Goal: Information Seeking & Learning: Learn about a topic

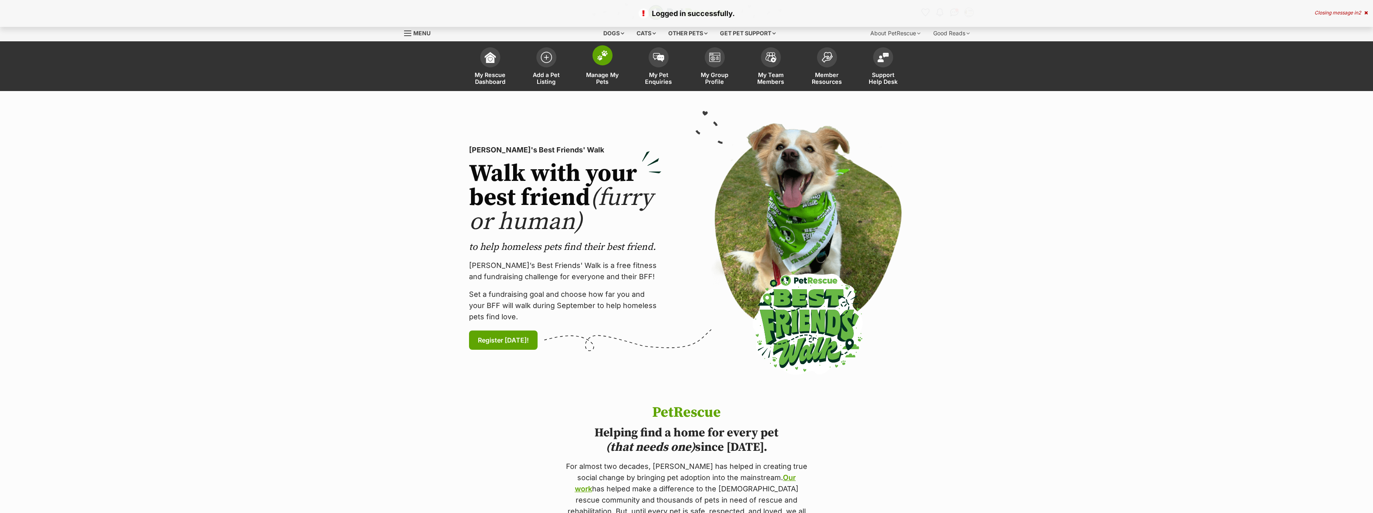
click at [600, 63] on span at bounding box center [602, 55] width 20 height 20
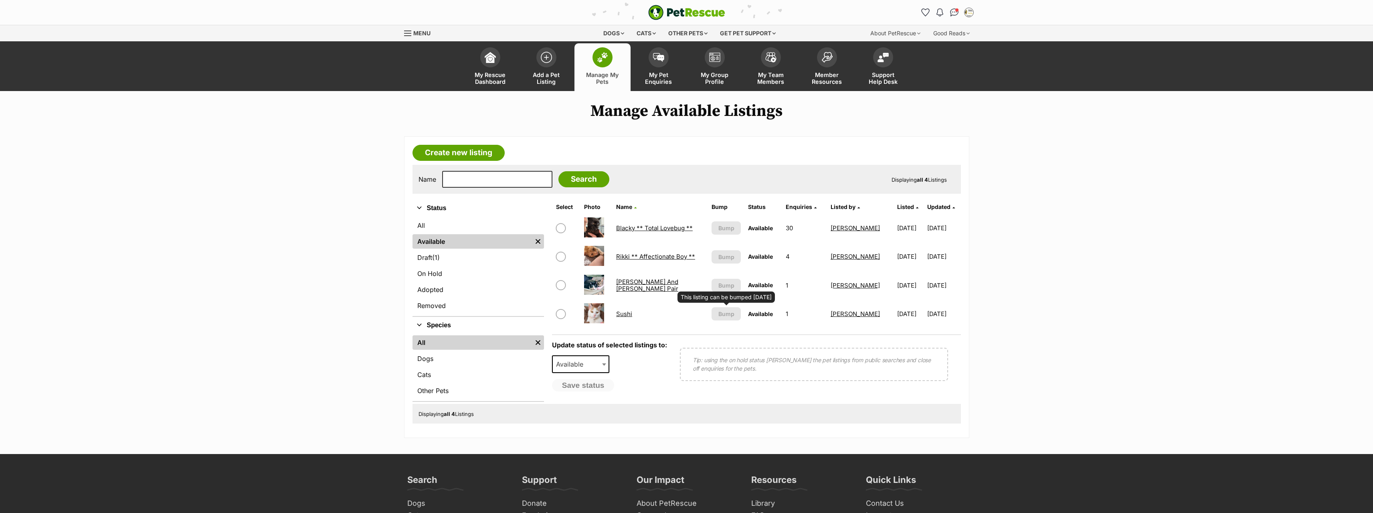
click at [1103, 270] on main "Manage Available Listings Create new listing Name Search Displaying all 4 Listi…" at bounding box center [686, 270] width 1373 height 336
click at [406, 33] on span "Menu" at bounding box center [407, 33] width 7 height 1
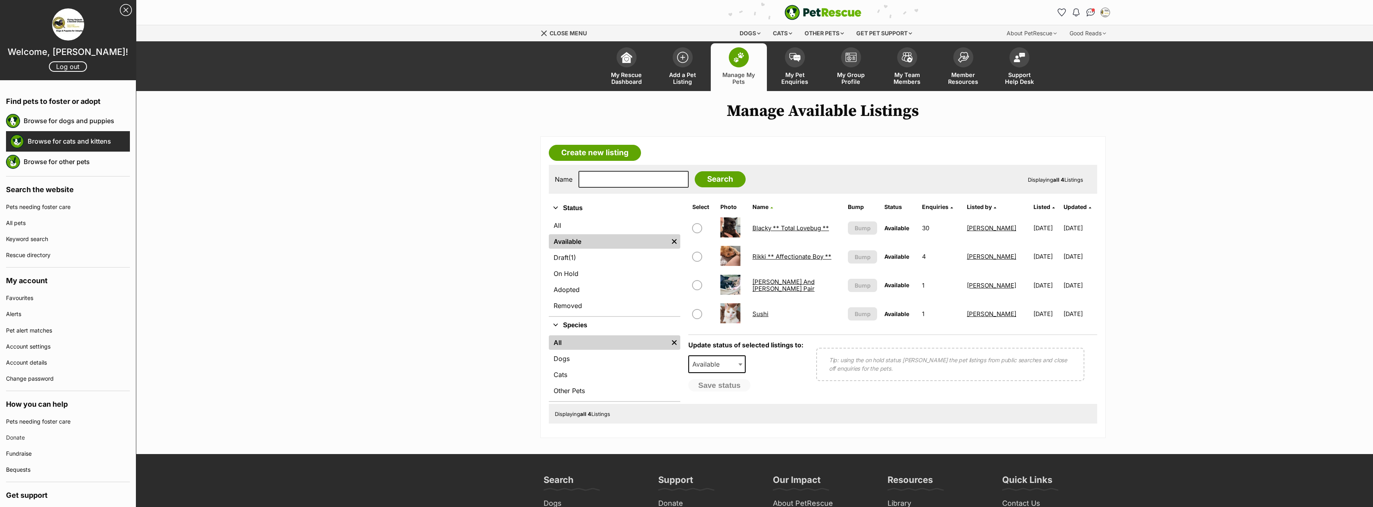
click at [73, 139] on link "Browse for cats and kittens" at bounding box center [79, 141] width 102 height 17
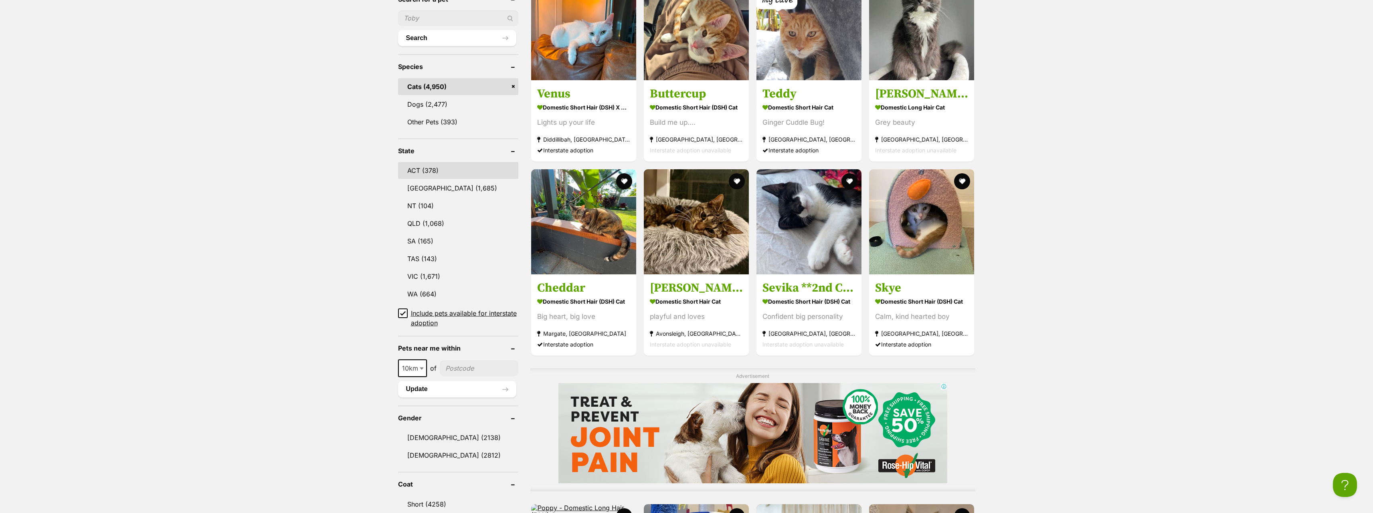
scroll to position [321, 0]
click at [419, 184] on link "NSW (1,685)" at bounding box center [458, 188] width 120 height 17
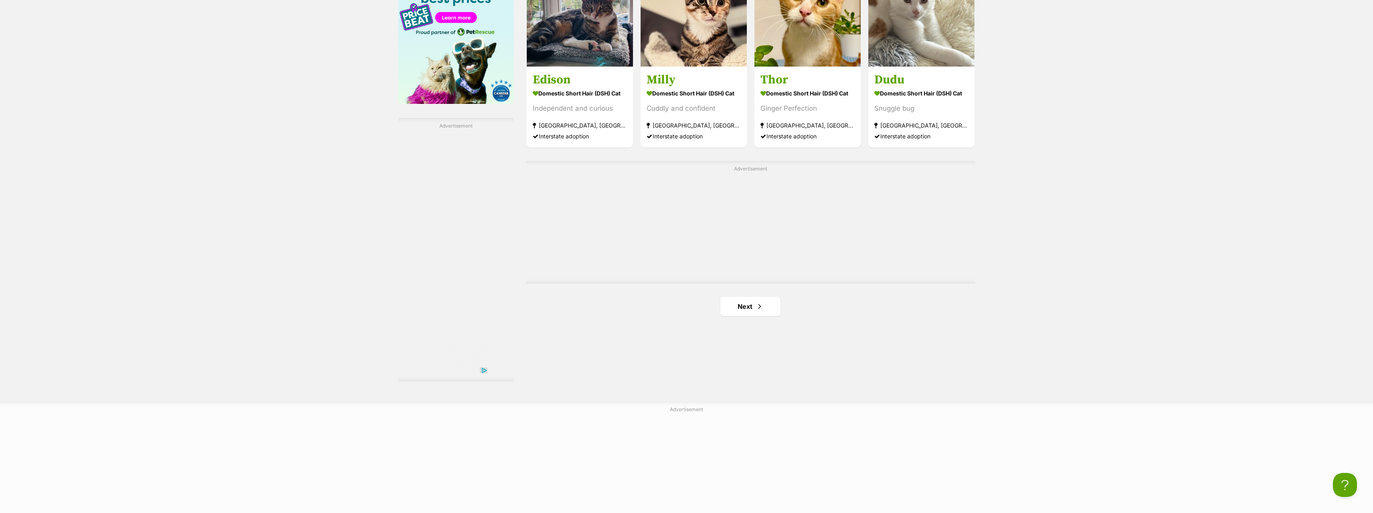
scroll to position [1363, 0]
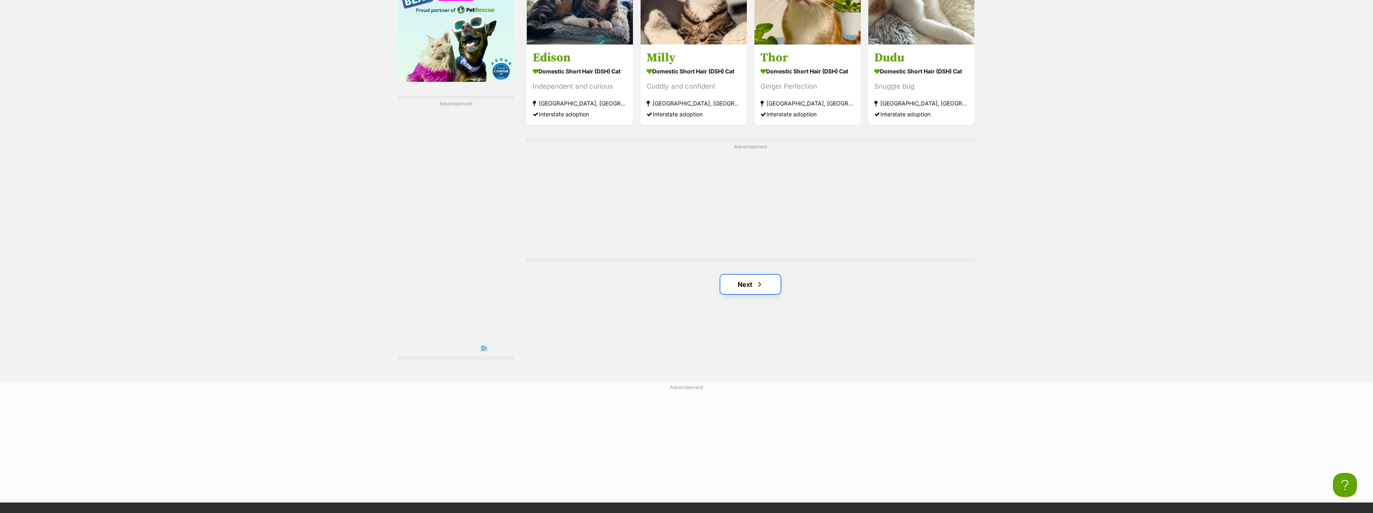
click at [740, 283] on link "Next" at bounding box center [750, 284] width 60 height 19
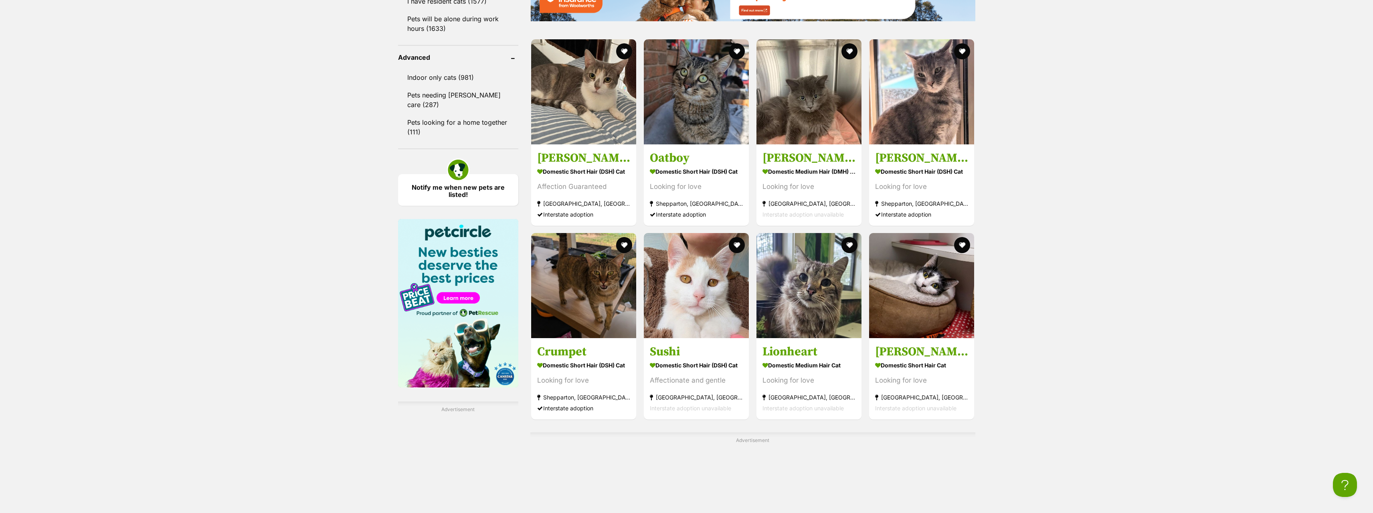
scroll to position [1202, 0]
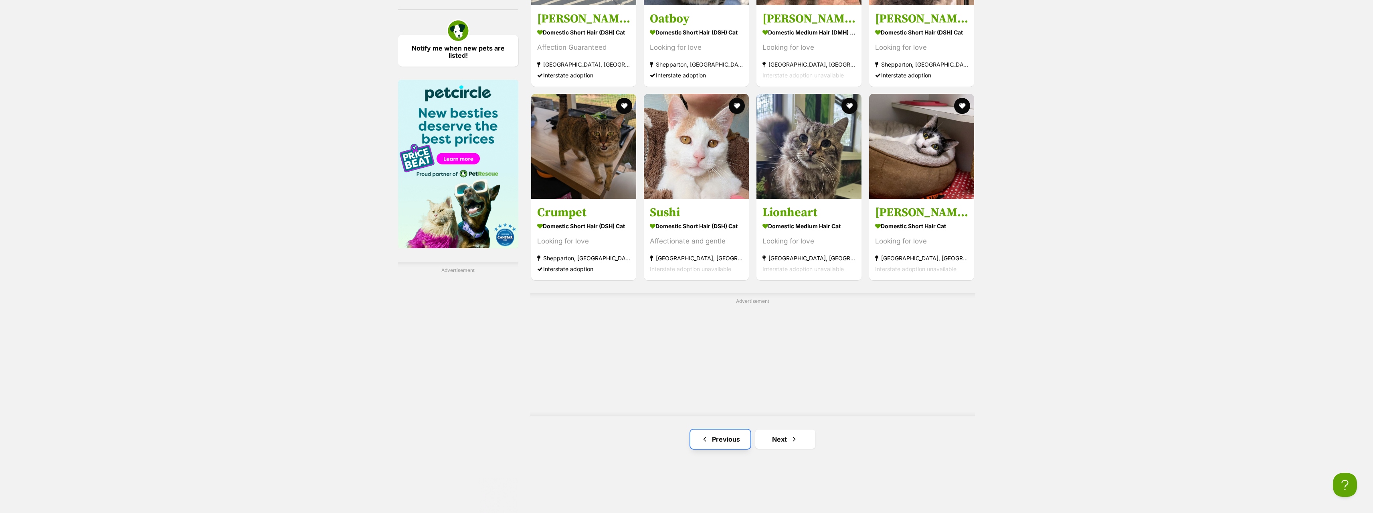
click at [726, 432] on link "Previous" at bounding box center [720, 438] width 60 height 19
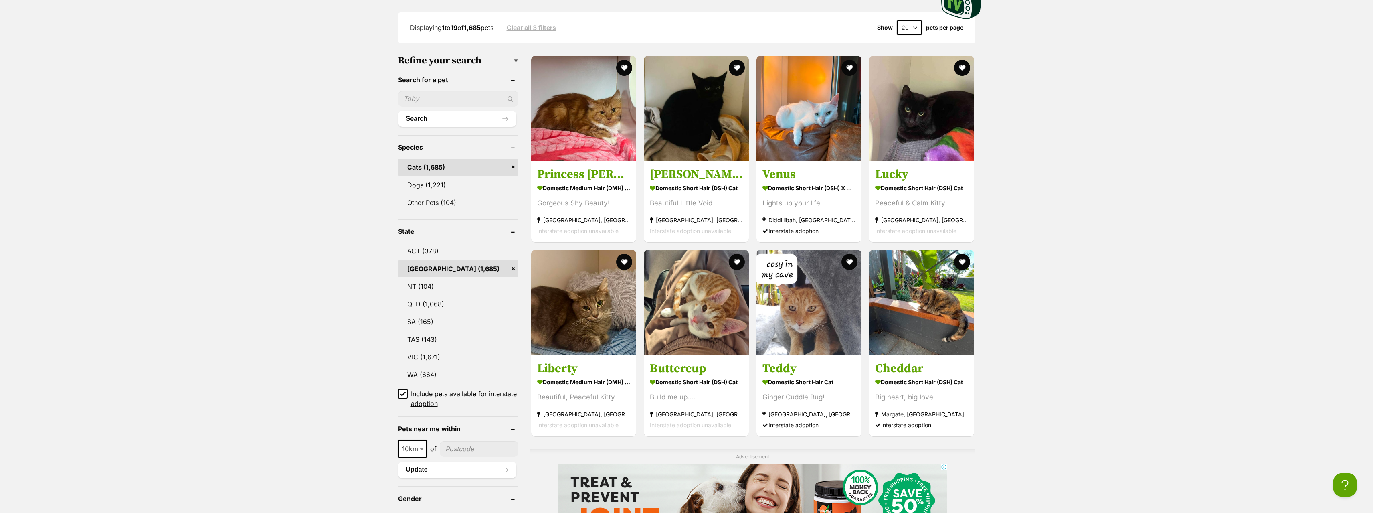
click at [402, 393] on icon at bounding box center [402, 394] width 5 height 4
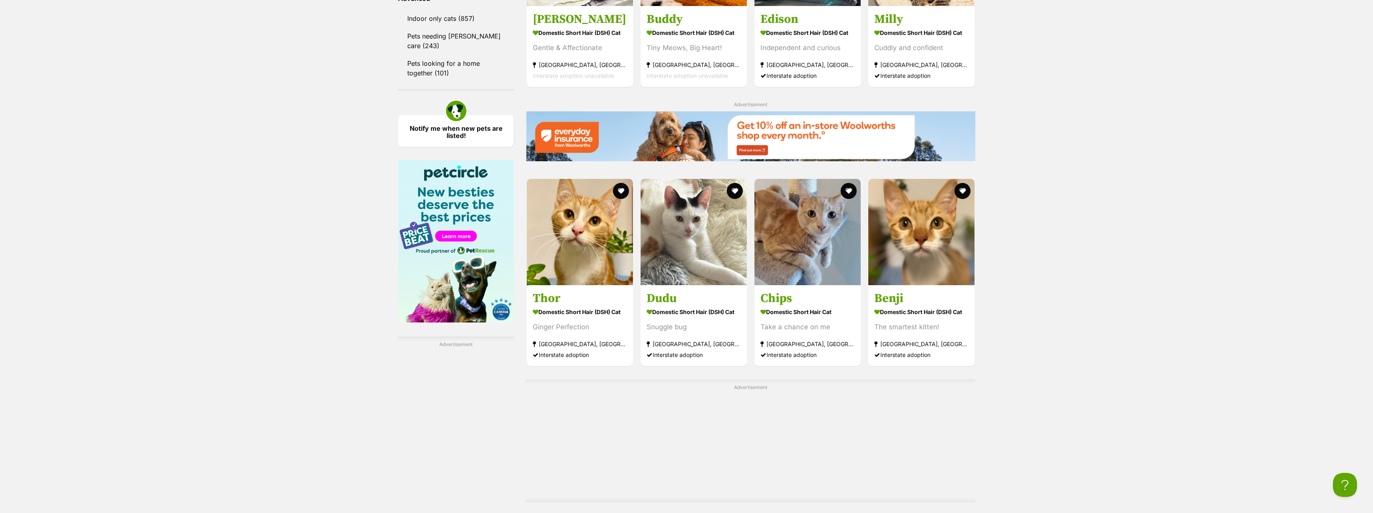
scroll to position [1243, 0]
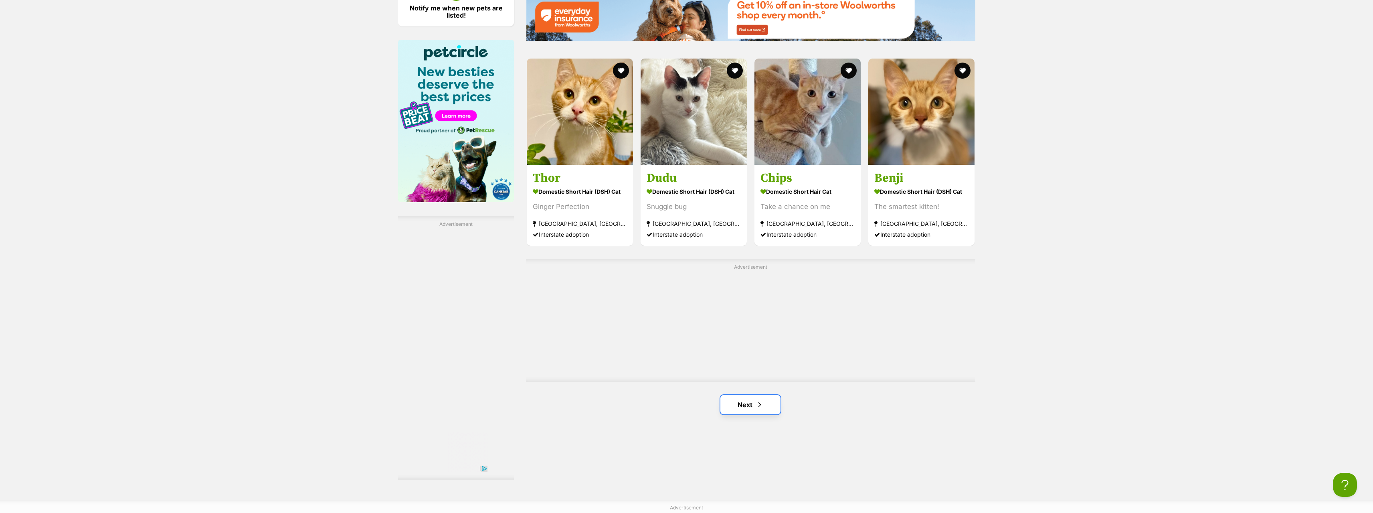
click at [736, 395] on link "Next" at bounding box center [750, 404] width 60 height 19
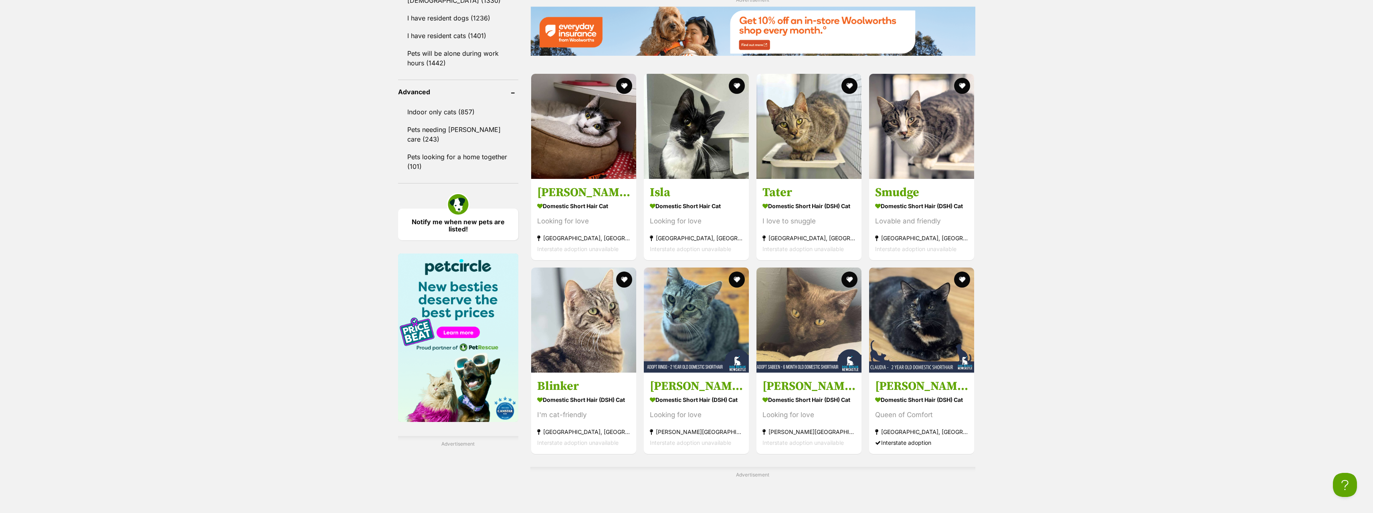
scroll to position [1202, 0]
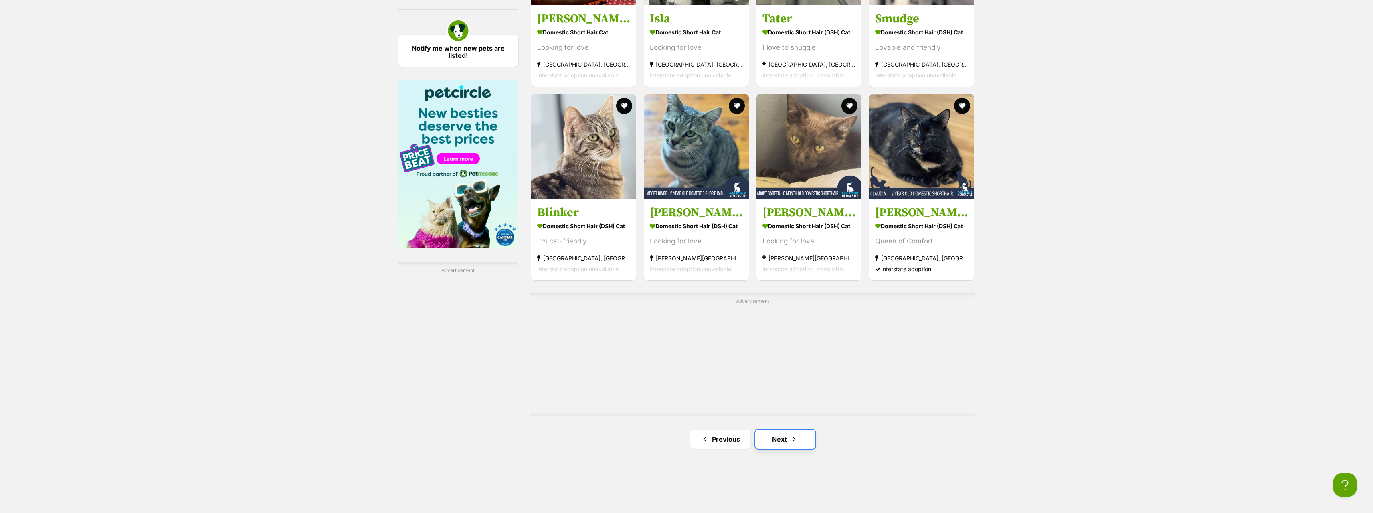
click at [774, 429] on link "Next" at bounding box center [785, 438] width 60 height 19
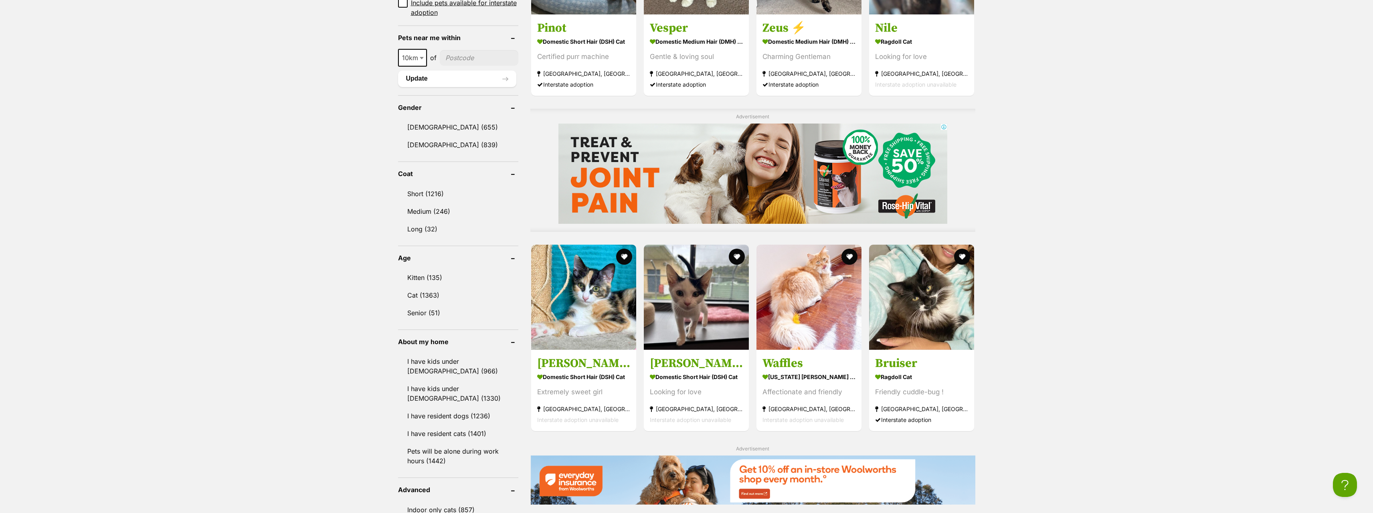
scroll to position [641, 0]
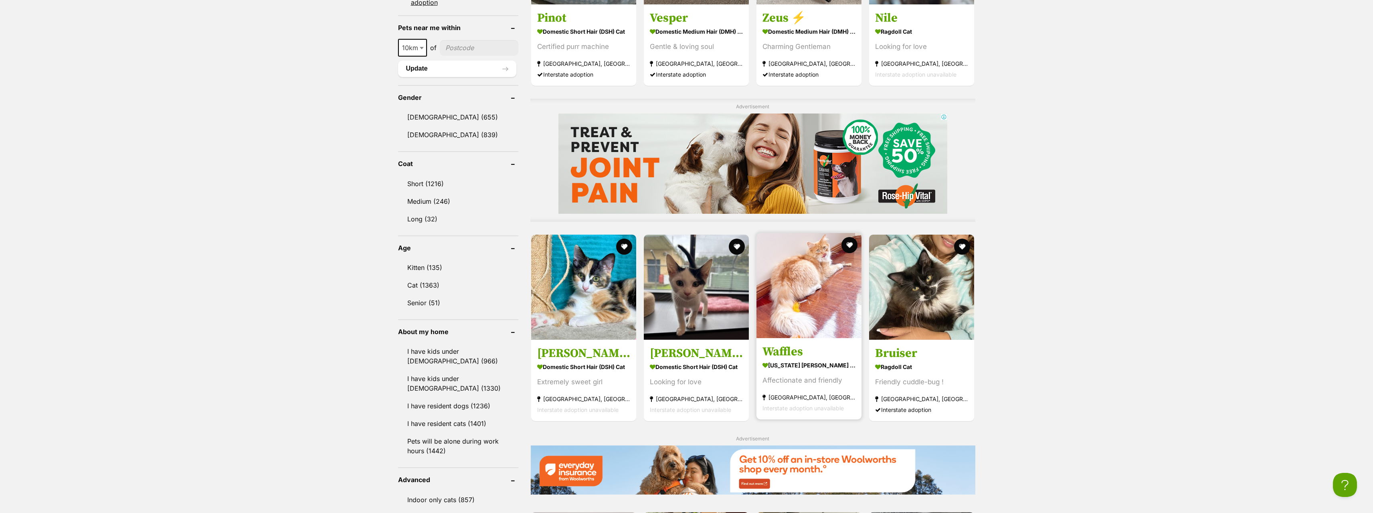
click at [796, 344] on h3 "Waffles" at bounding box center [808, 351] width 93 height 15
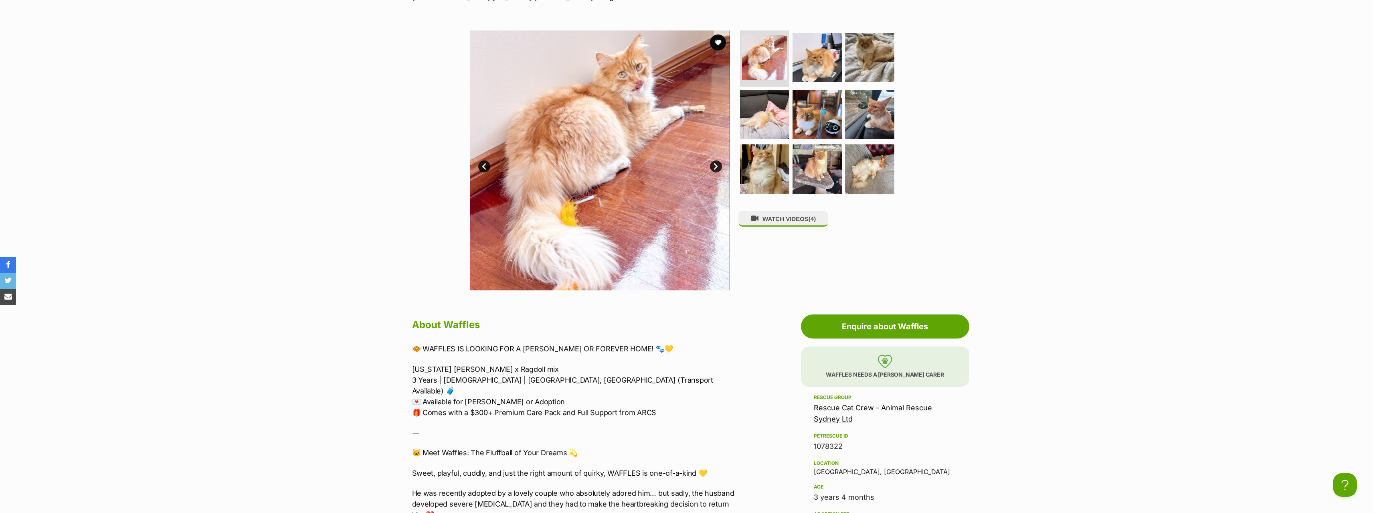
scroll to position [80, 0]
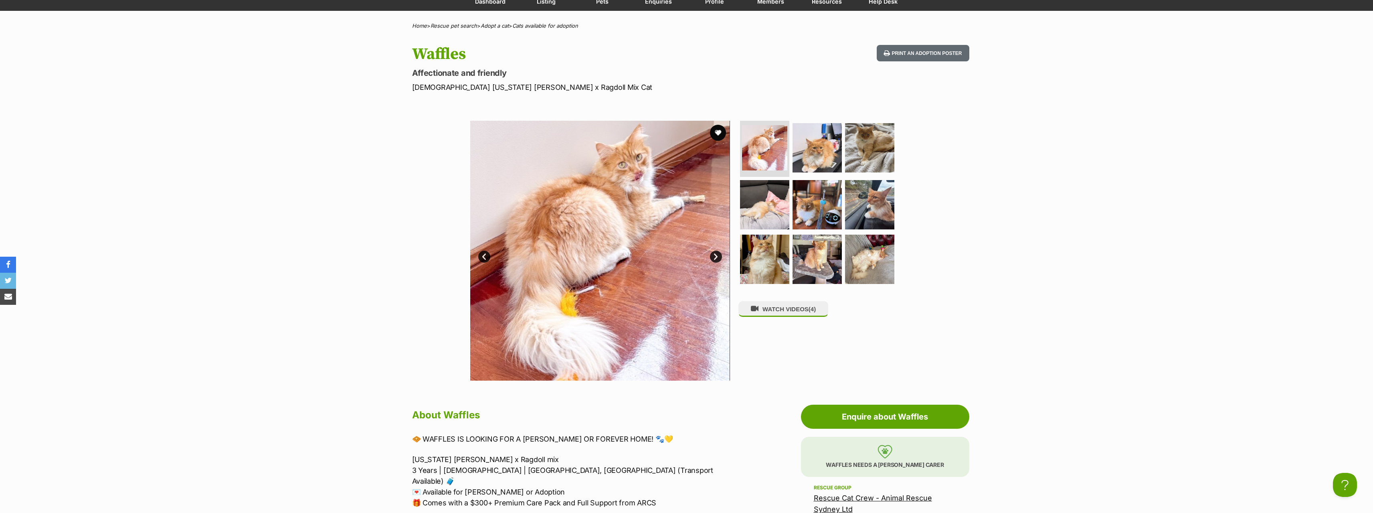
click at [715, 255] on link "Next" at bounding box center [716, 257] width 12 height 12
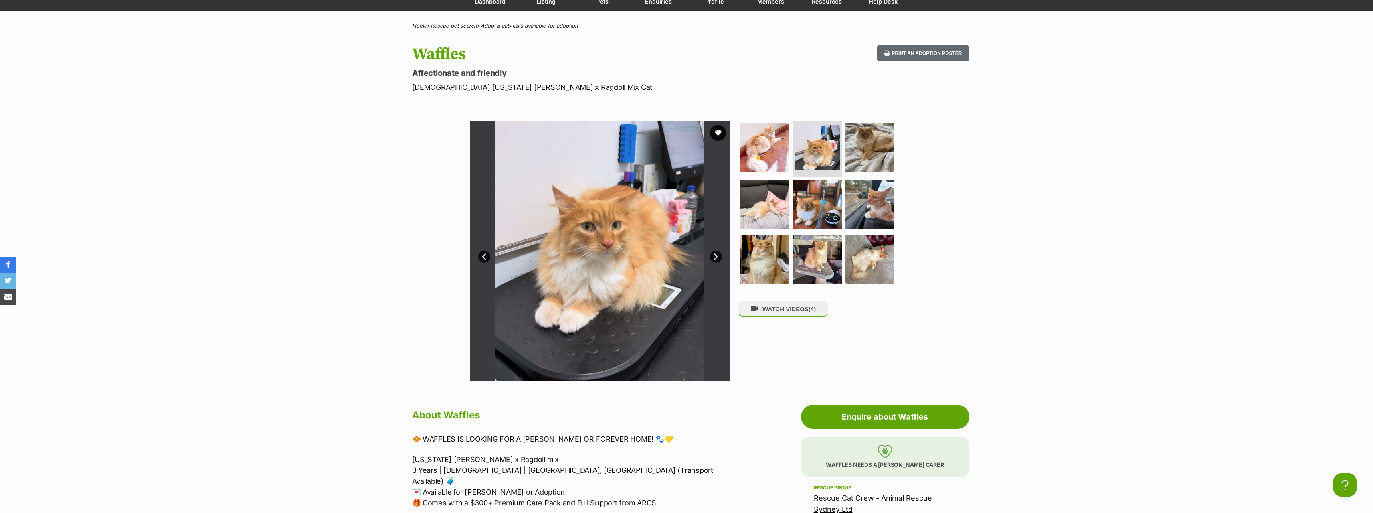
click at [715, 255] on link "Next" at bounding box center [716, 257] width 12 height 12
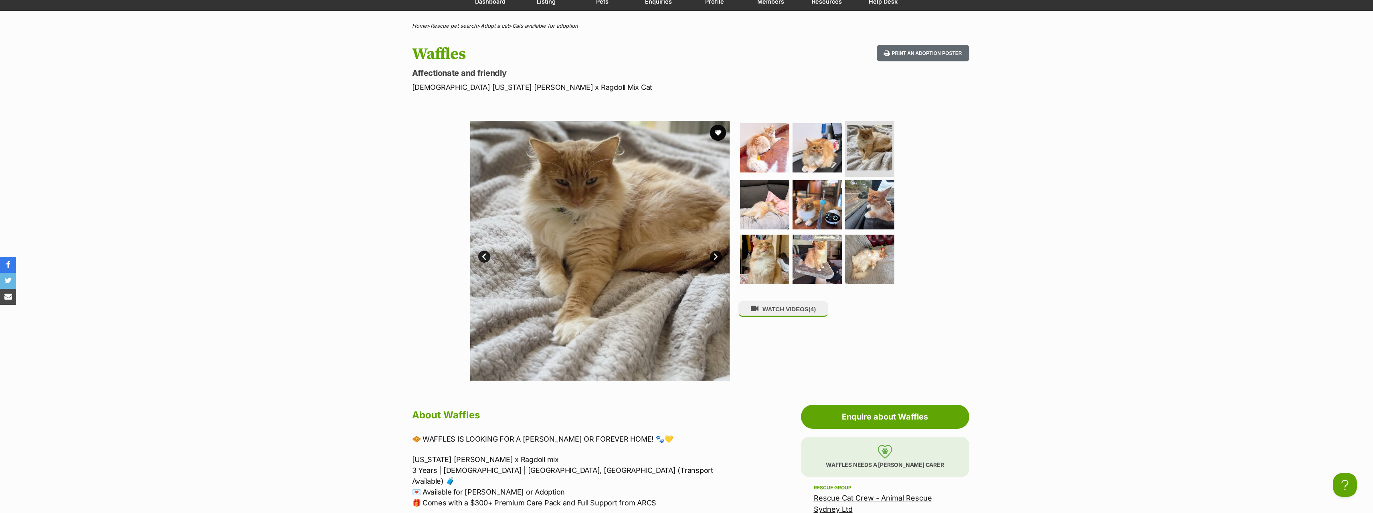
click at [715, 255] on link "Next" at bounding box center [716, 257] width 12 height 12
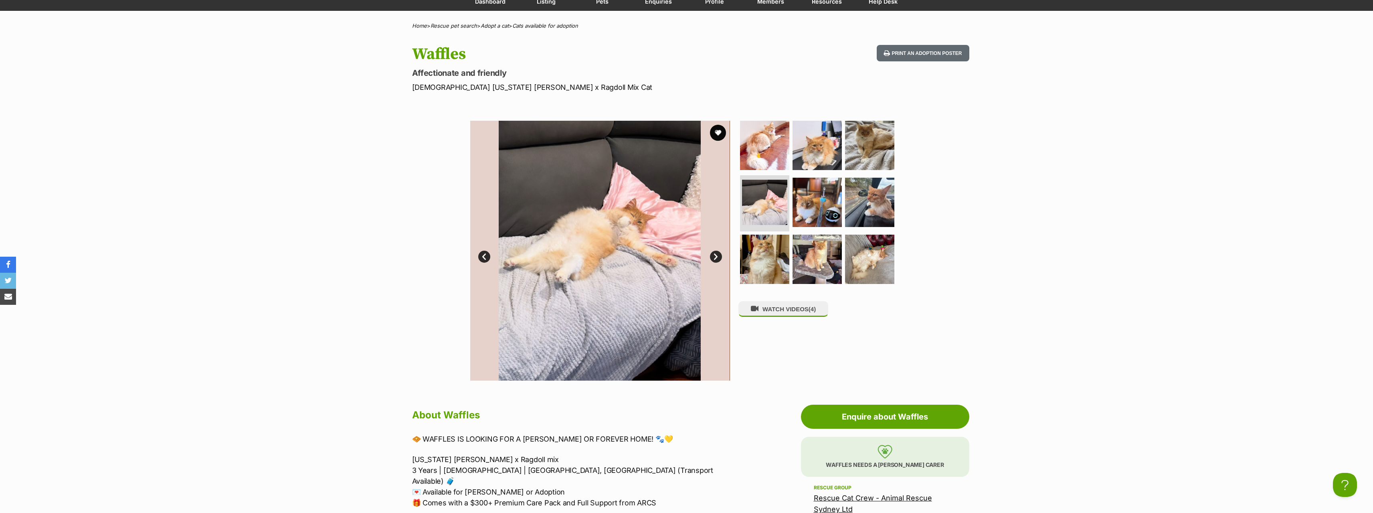
click at [715, 255] on link "Next" at bounding box center [716, 257] width 12 height 12
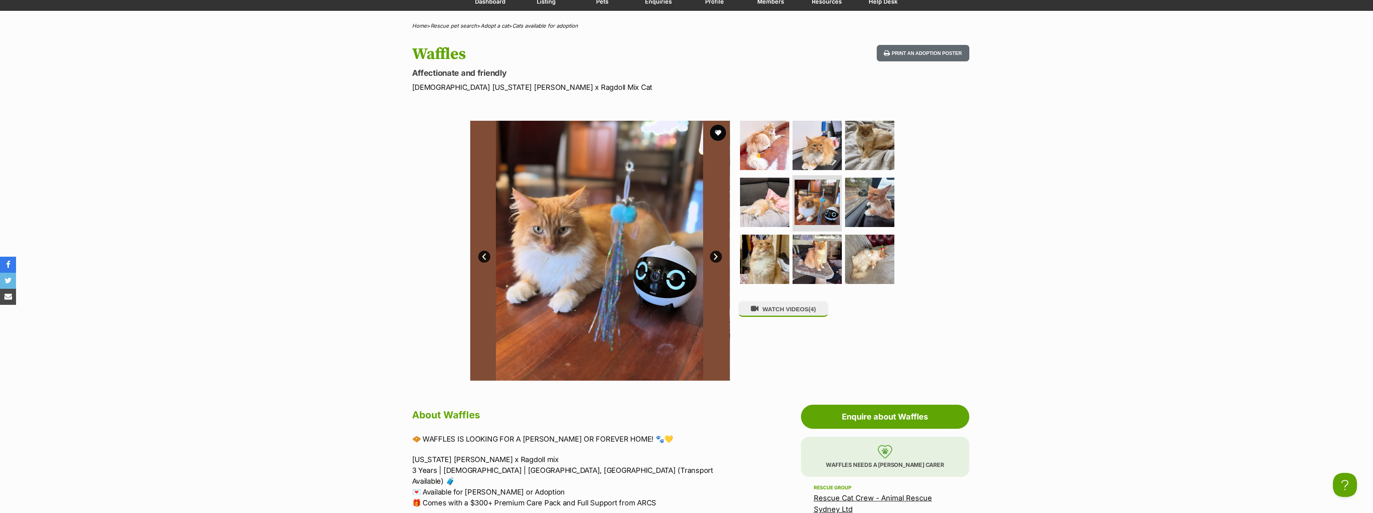
click at [715, 255] on link "Next" at bounding box center [716, 257] width 12 height 12
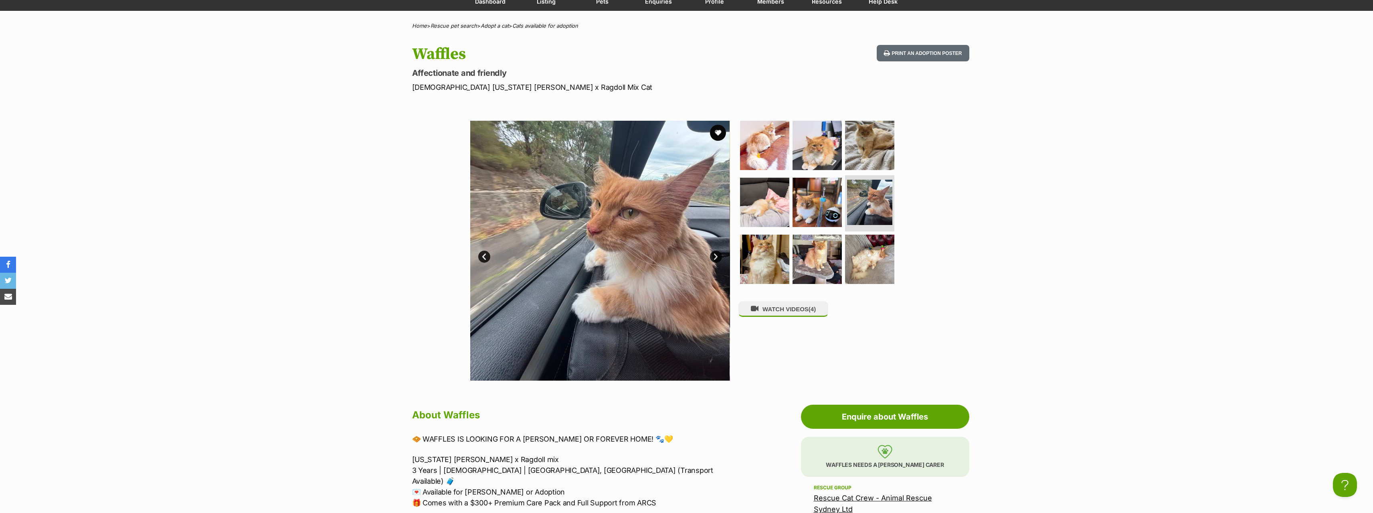
click at [715, 255] on link "Next" at bounding box center [716, 257] width 12 height 12
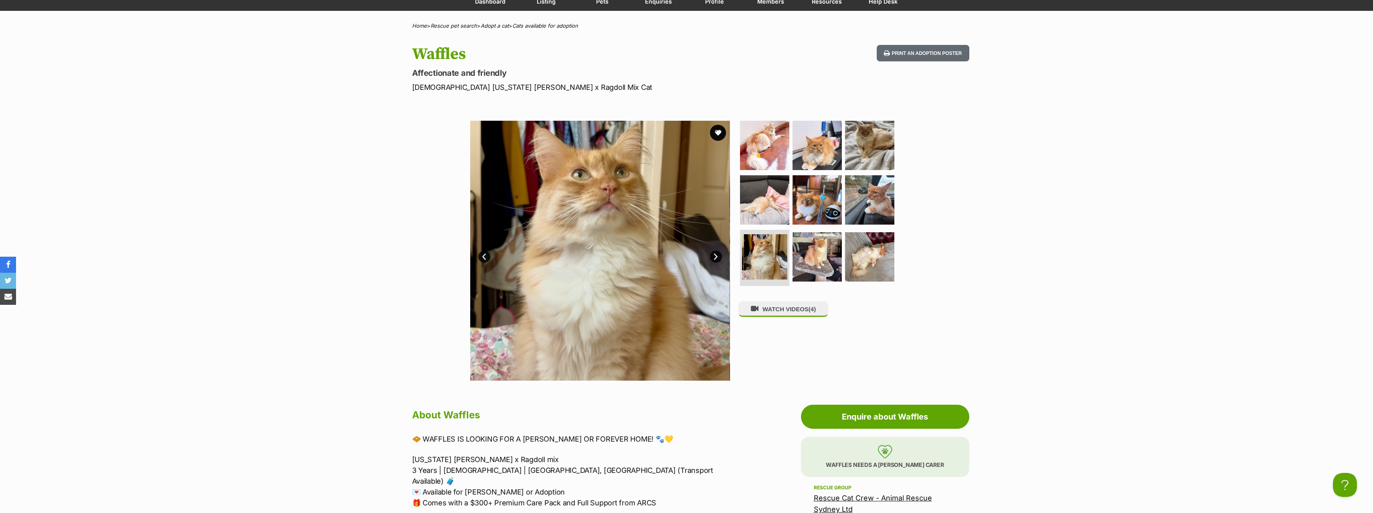
click at [715, 255] on link "Next" at bounding box center [716, 257] width 12 height 12
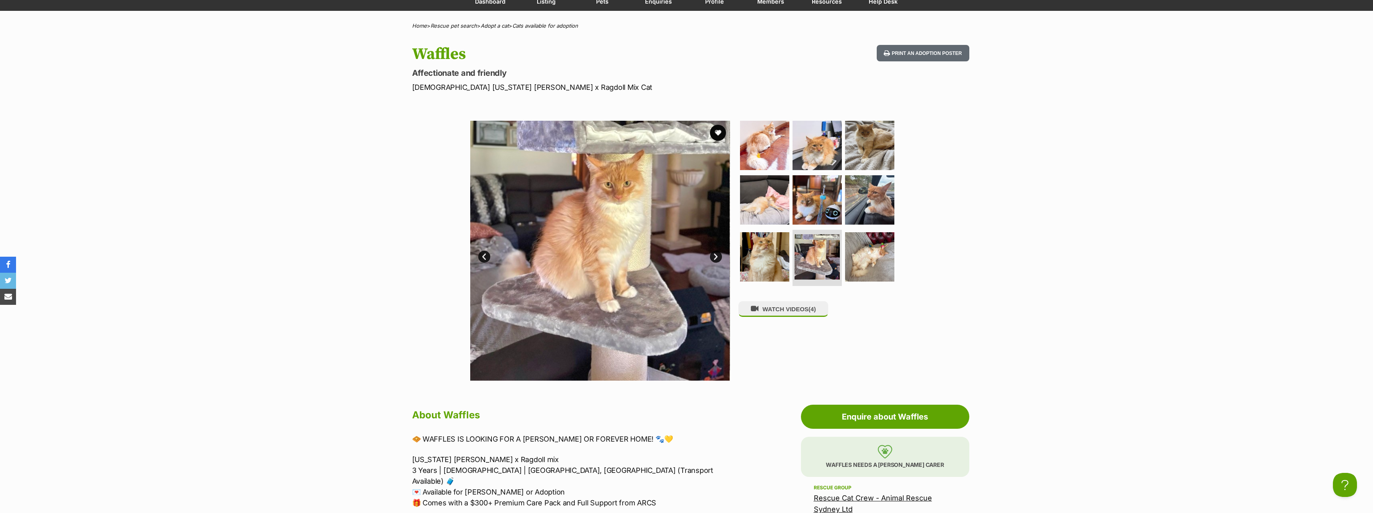
scroll to position [0, 0]
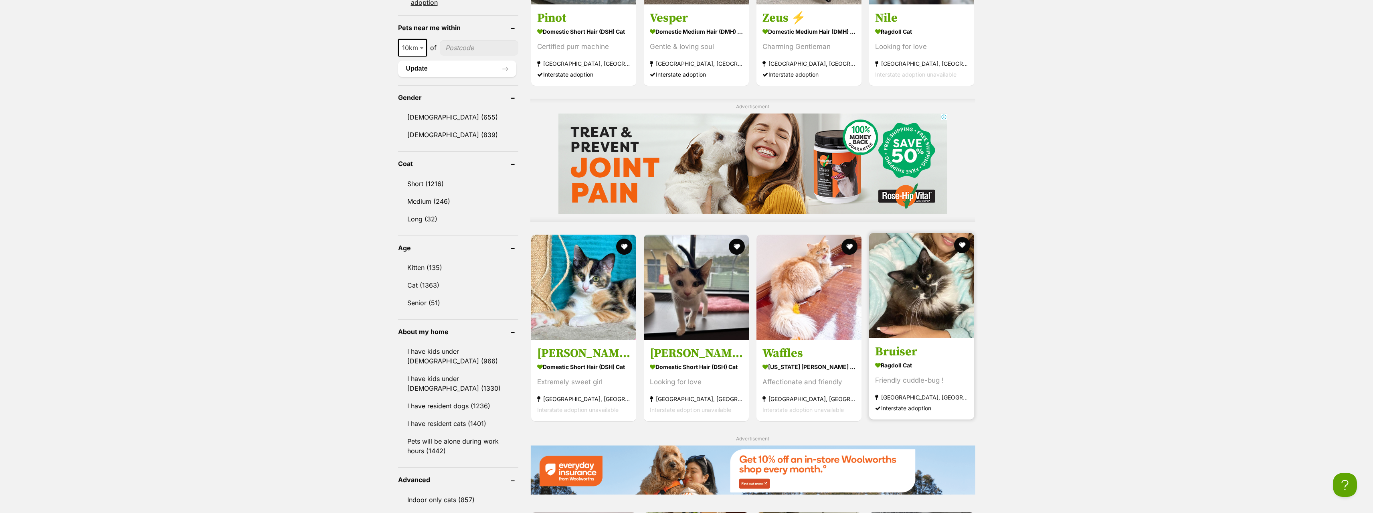
click at [915, 285] on img at bounding box center [921, 285] width 105 height 105
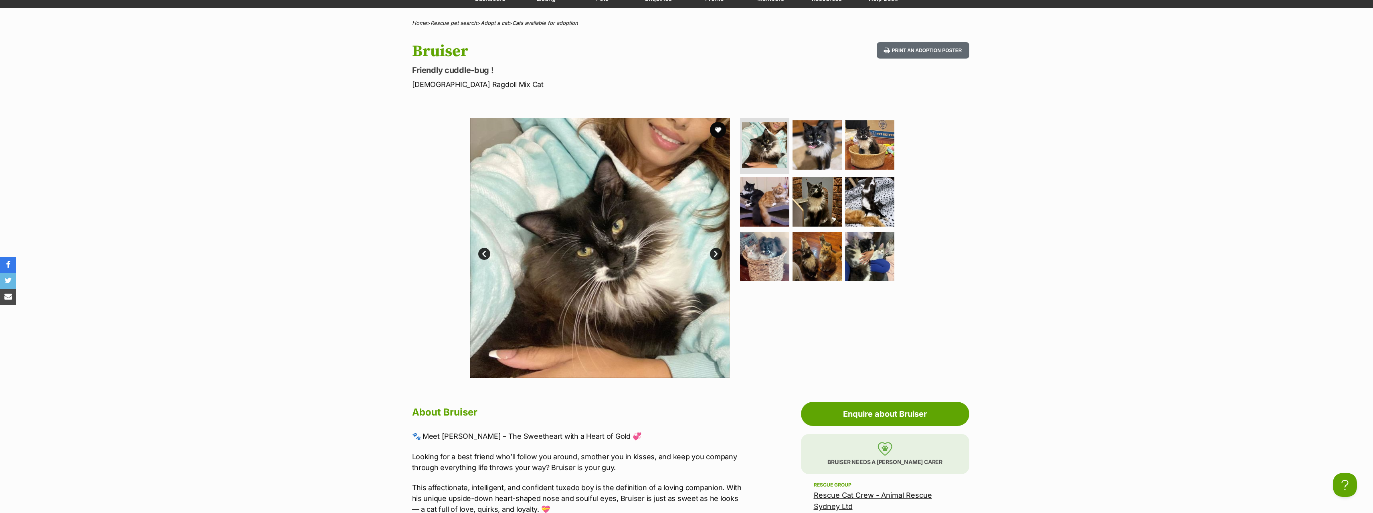
scroll to position [80, 0]
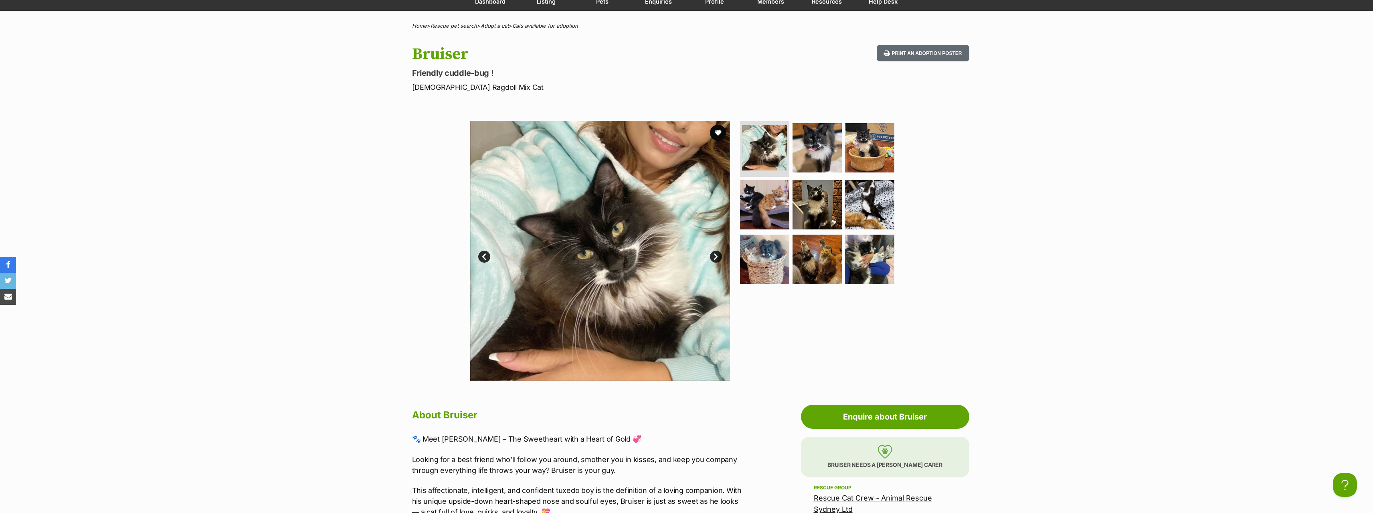
click at [715, 255] on link "Next" at bounding box center [716, 257] width 12 height 12
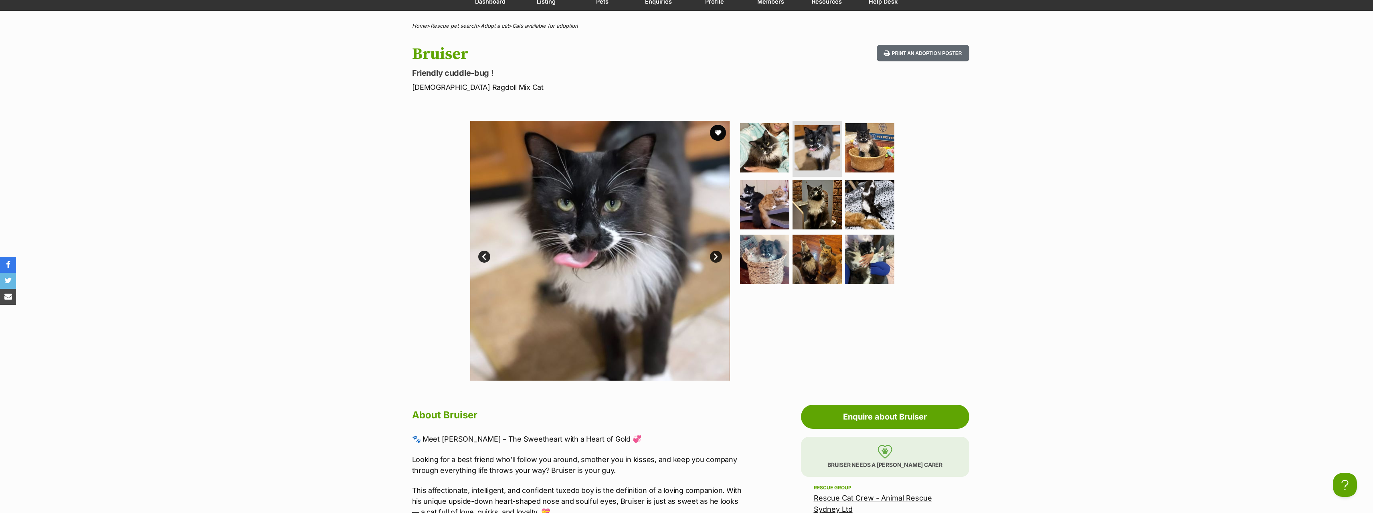
click at [715, 255] on link "Next" at bounding box center [716, 257] width 12 height 12
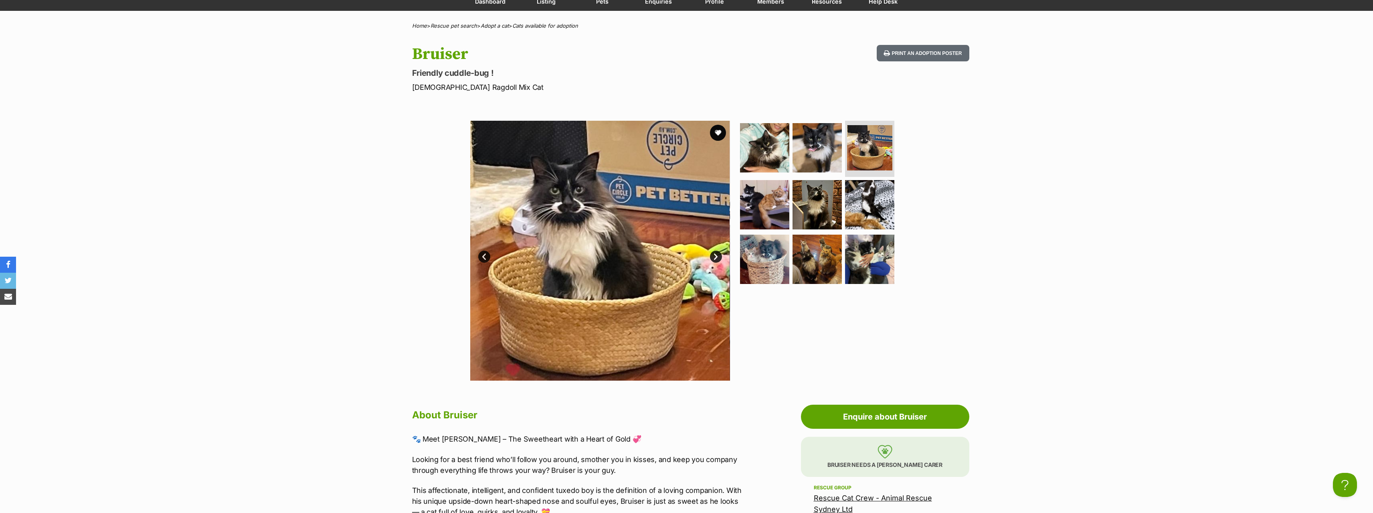
click at [715, 255] on link "Next" at bounding box center [716, 257] width 12 height 12
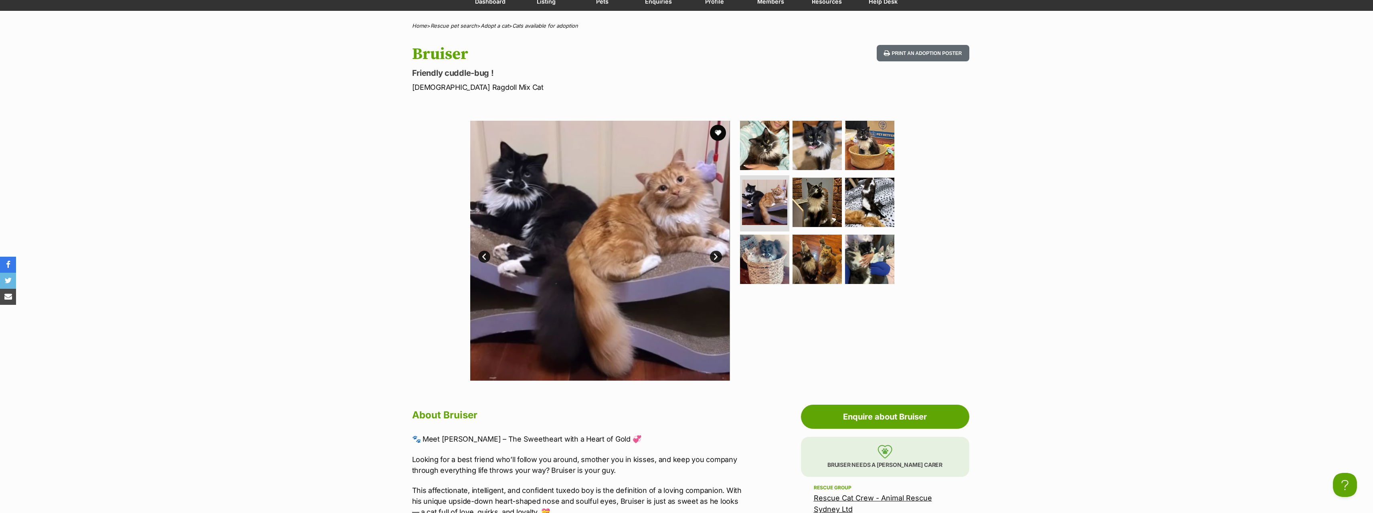
scroll to position [0, 0]
click at [713, 257] on link "Next" at bounding box center [716, 257] width 12 height 12
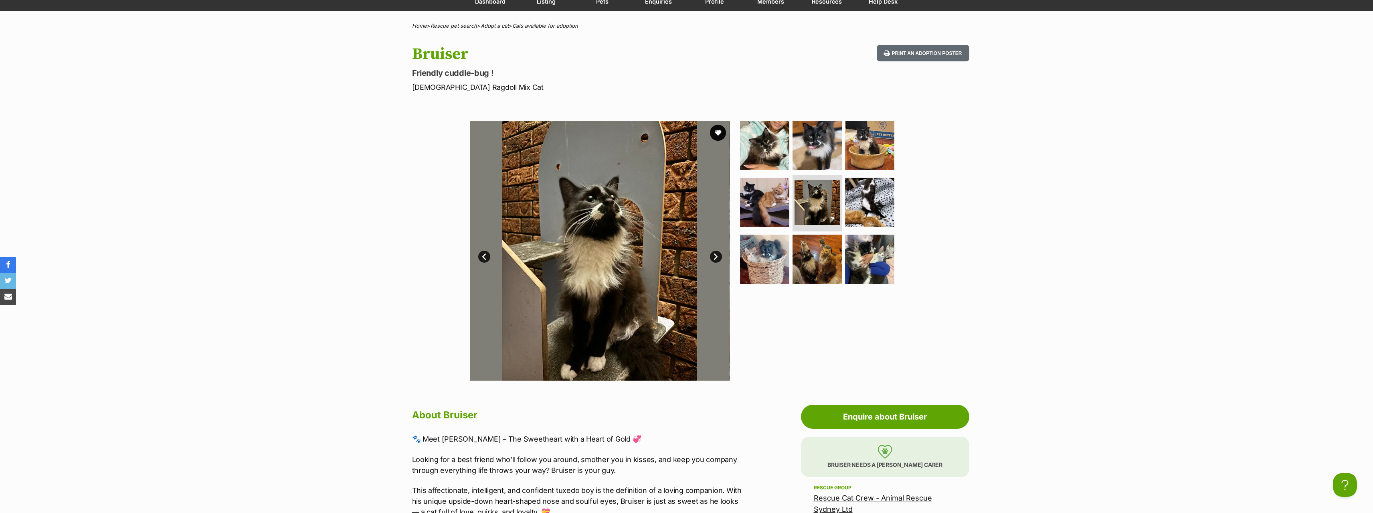
click at [713, 257] on link "Next" at bounding box center [716, 257] width 12 height 12
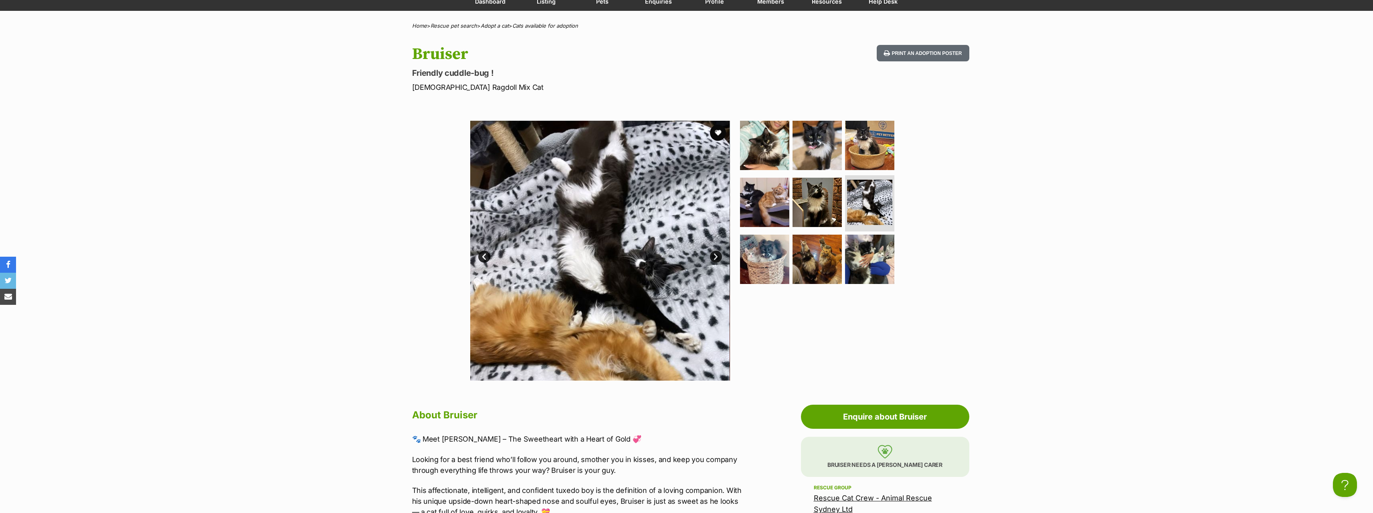
click at [713, 257] on link "Next" at bounding box center [716, 257] width 12 height 12
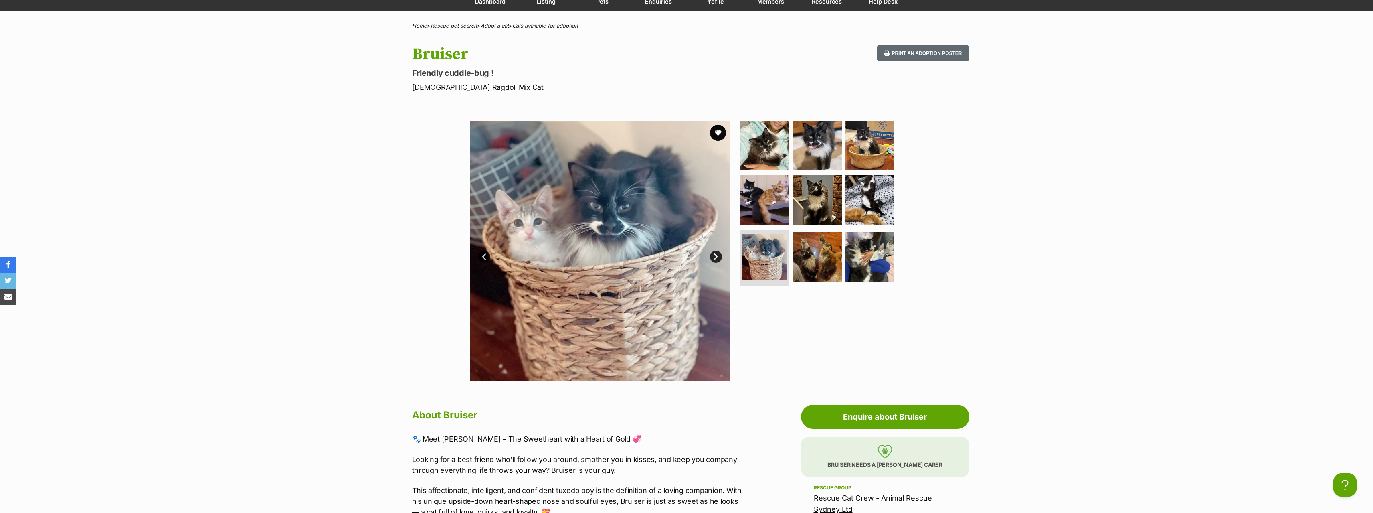
click at [713, 257] on link "Next" at bounding box center [716, 257] width 12 height 12
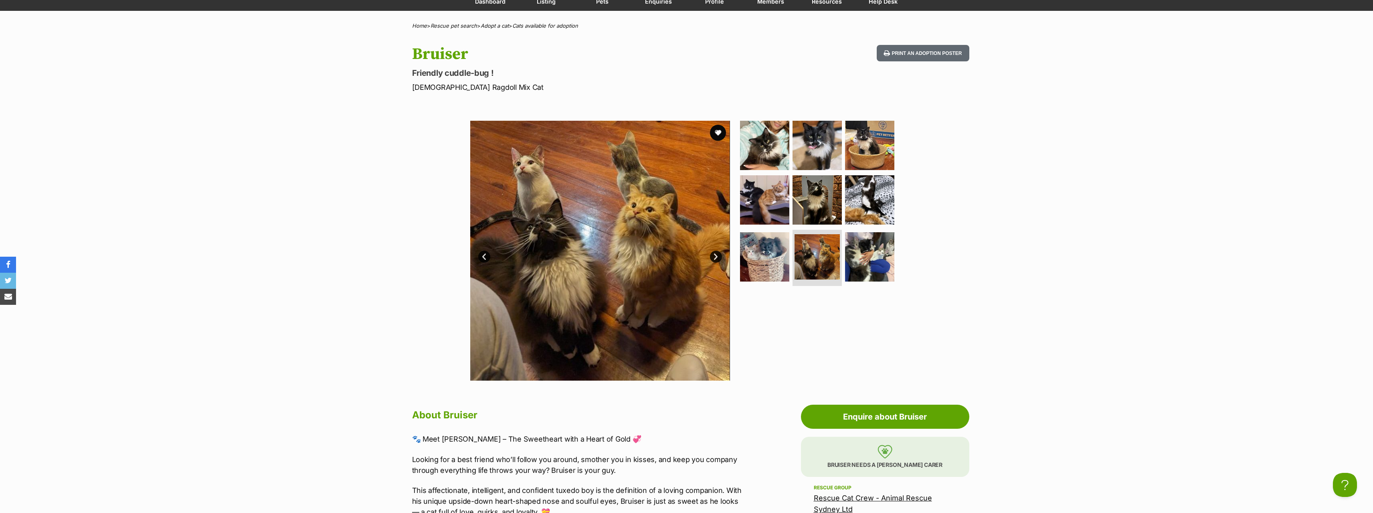
click at [713, 257] on link "Next" at bounding box center [716, 257] width 12 height 12
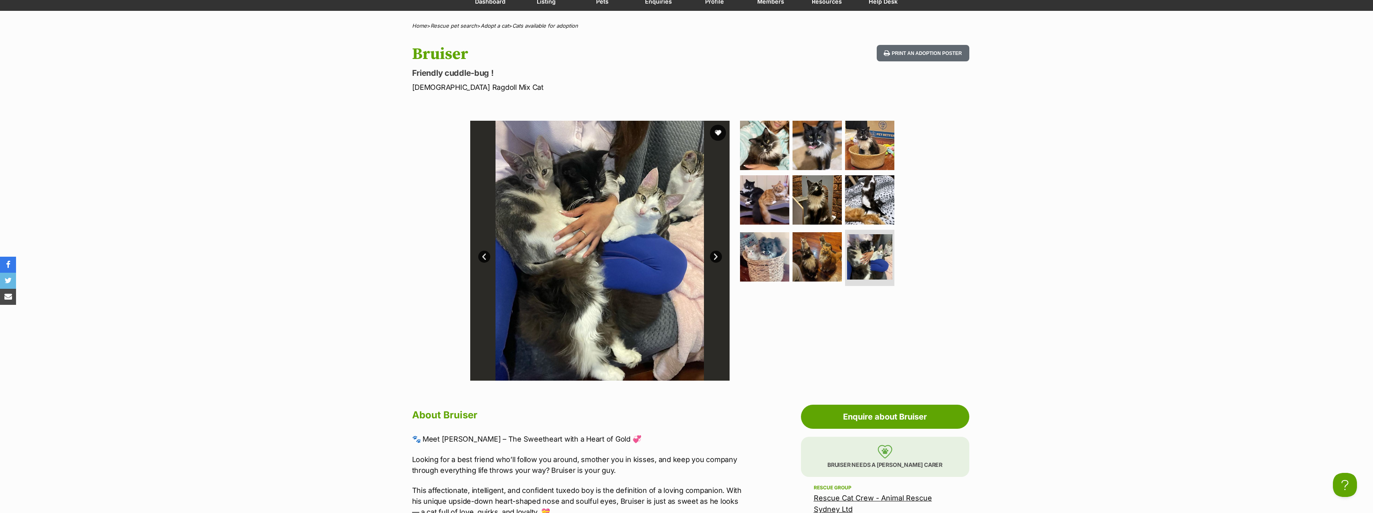
click at [713, 257] on link "Next" at bounding box center [716, 257] width 12 height 12
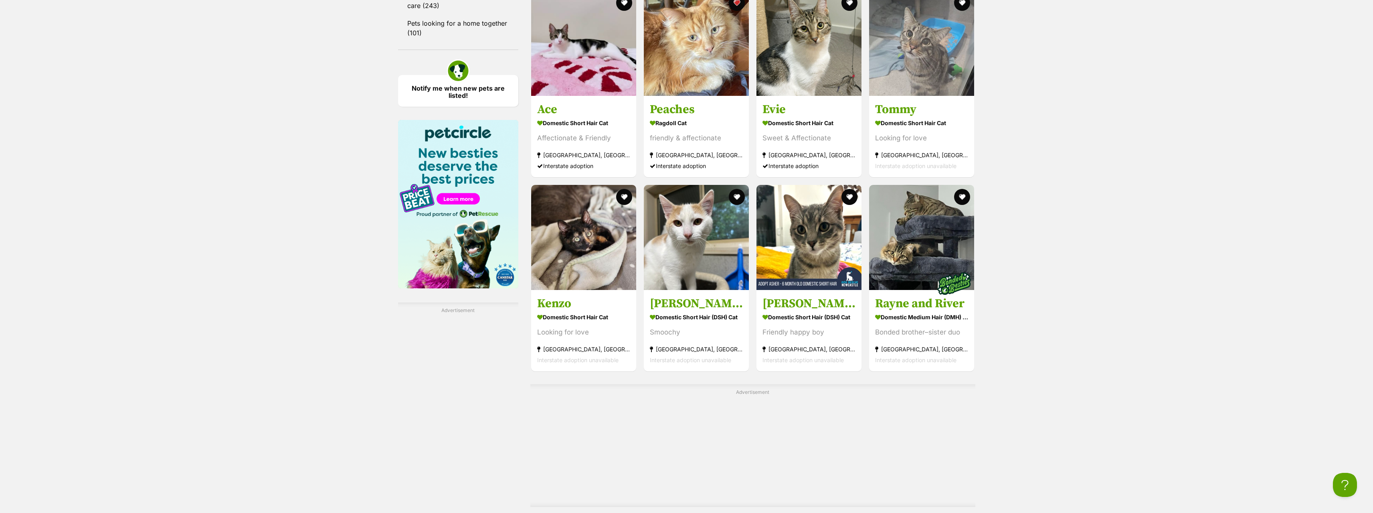
scroll to position [1363, 0]
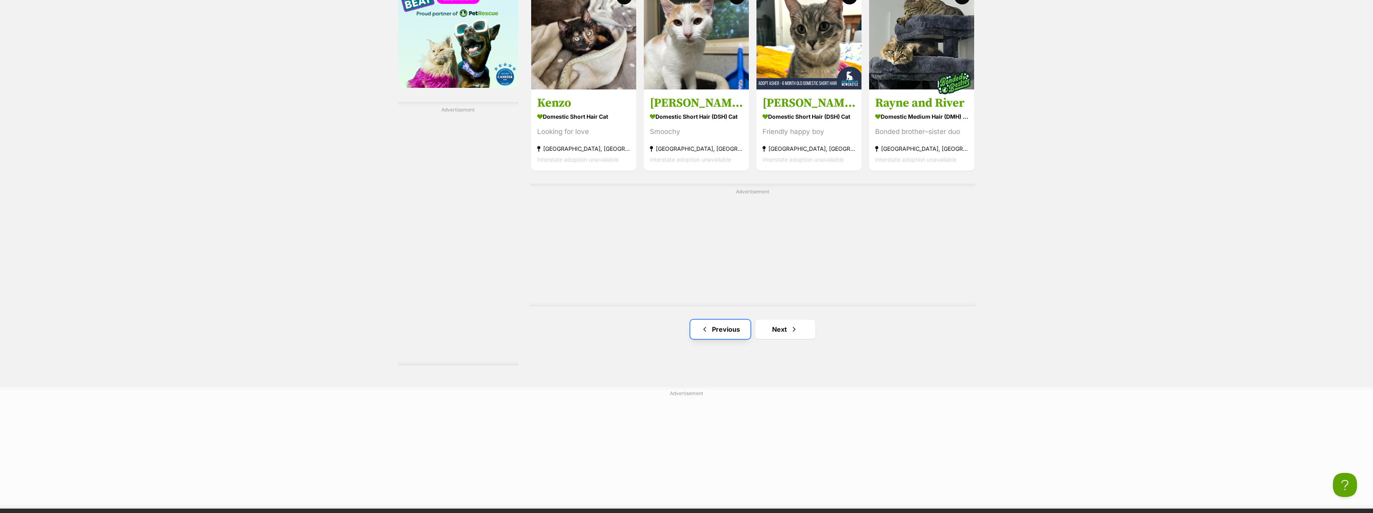
click at [732, 319] on link "Previous" at bounding box center [720, 328] width 60 height 19
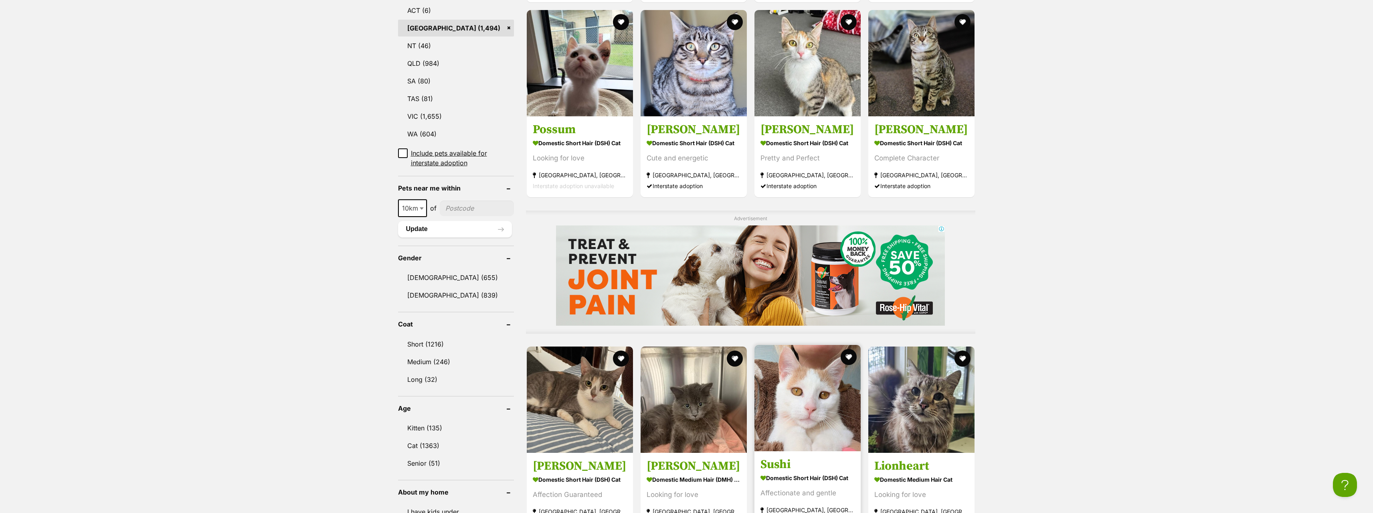
click at [796, 400] on img at bounding box center [807, 398] width 106 height 106
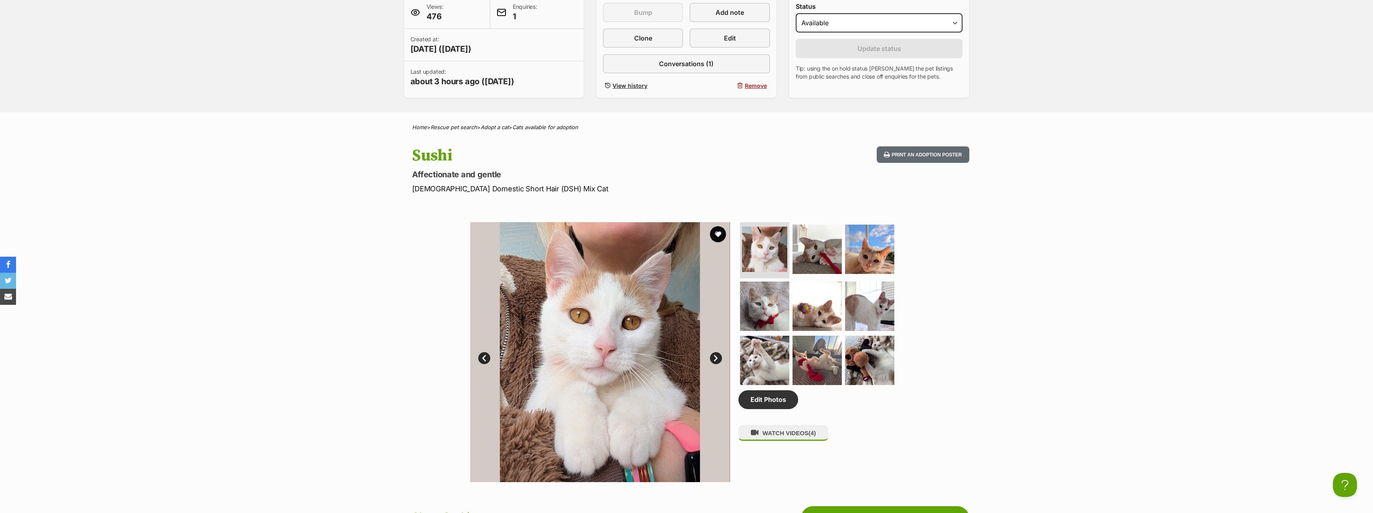
click at [714, 358] on link "Next" at bounding box center [716, 358] width 12 height 12
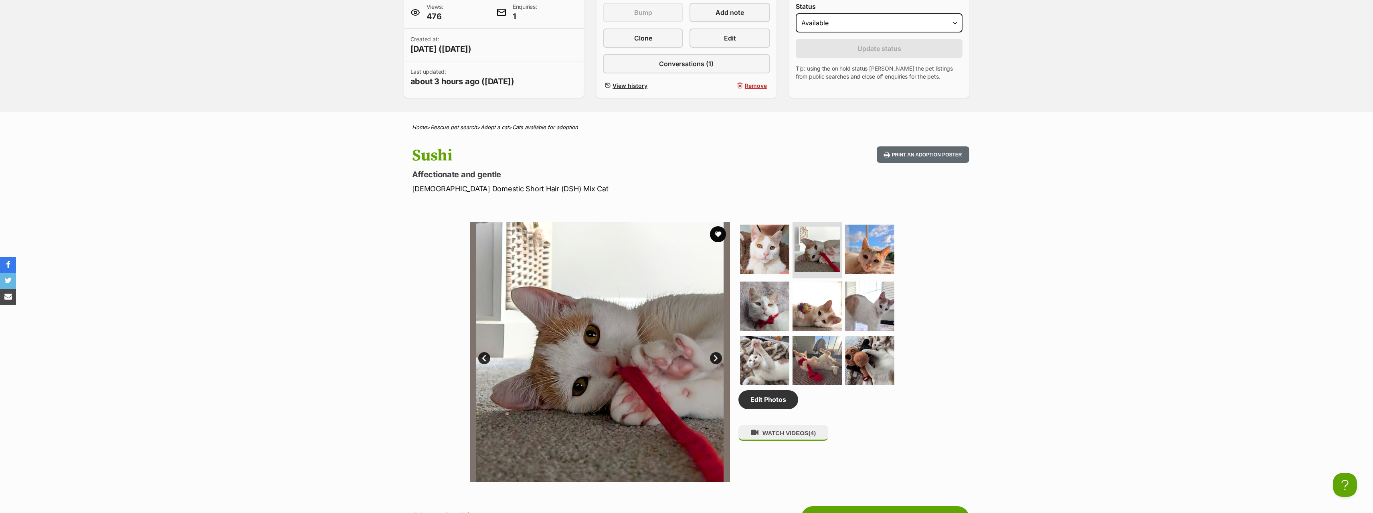
click at [714, 358] on link "Next" at bounding box center [716, 358] width 12 height 12
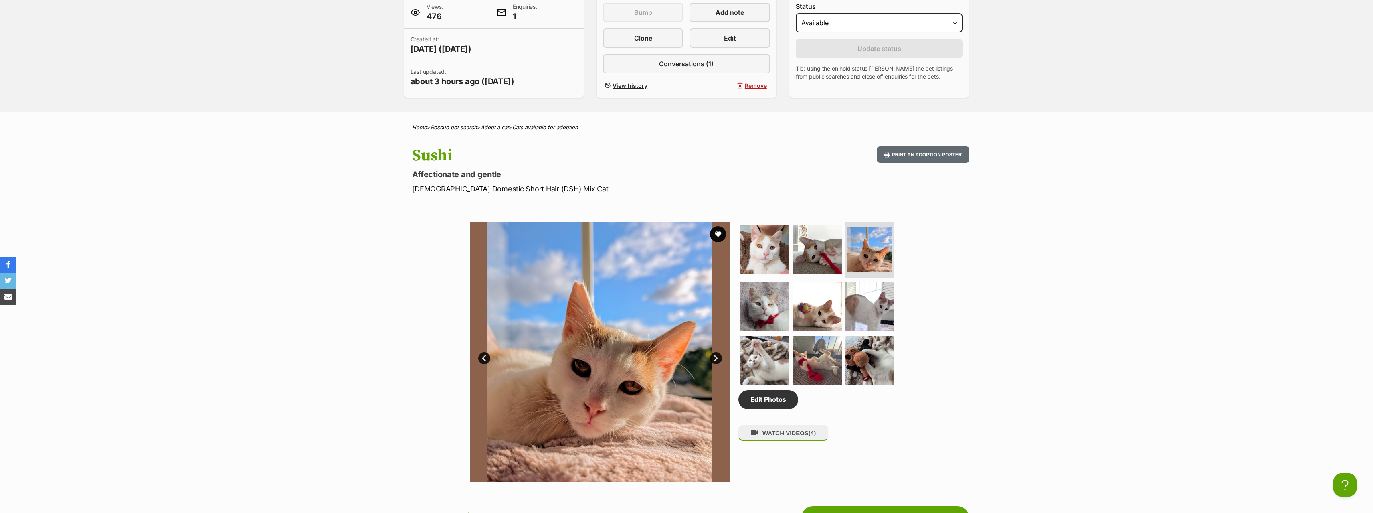
click at [714, 358] on link "Next" at bounding box center [716, 358] width 12 height 12
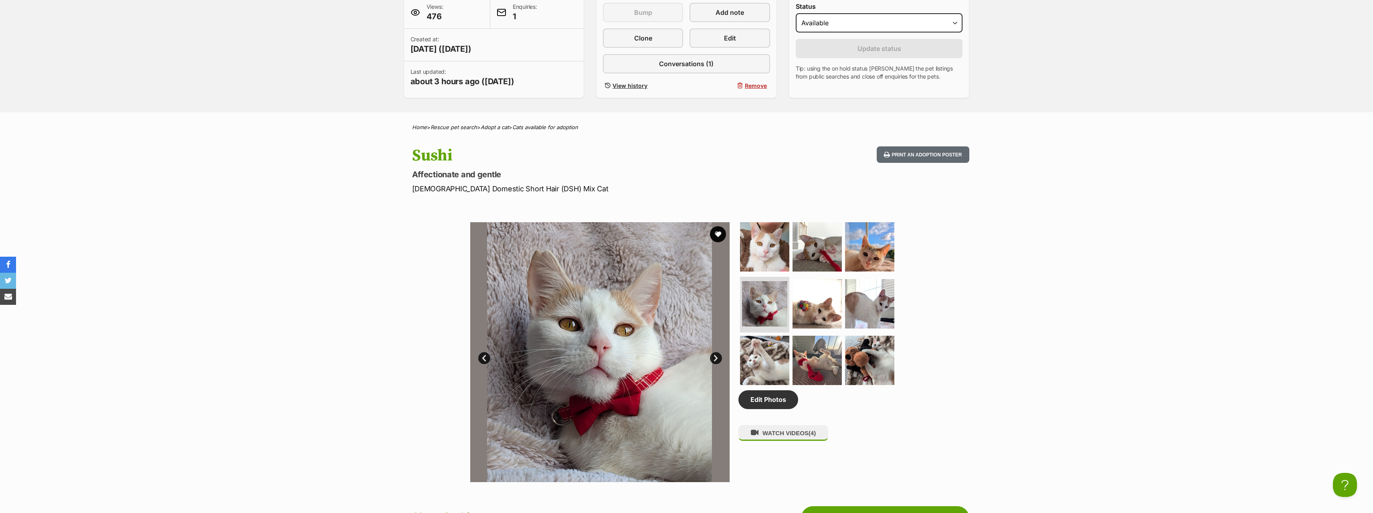
click at [714, 358] on link "Next" at bounding box center [716, 358] width 12 height 12
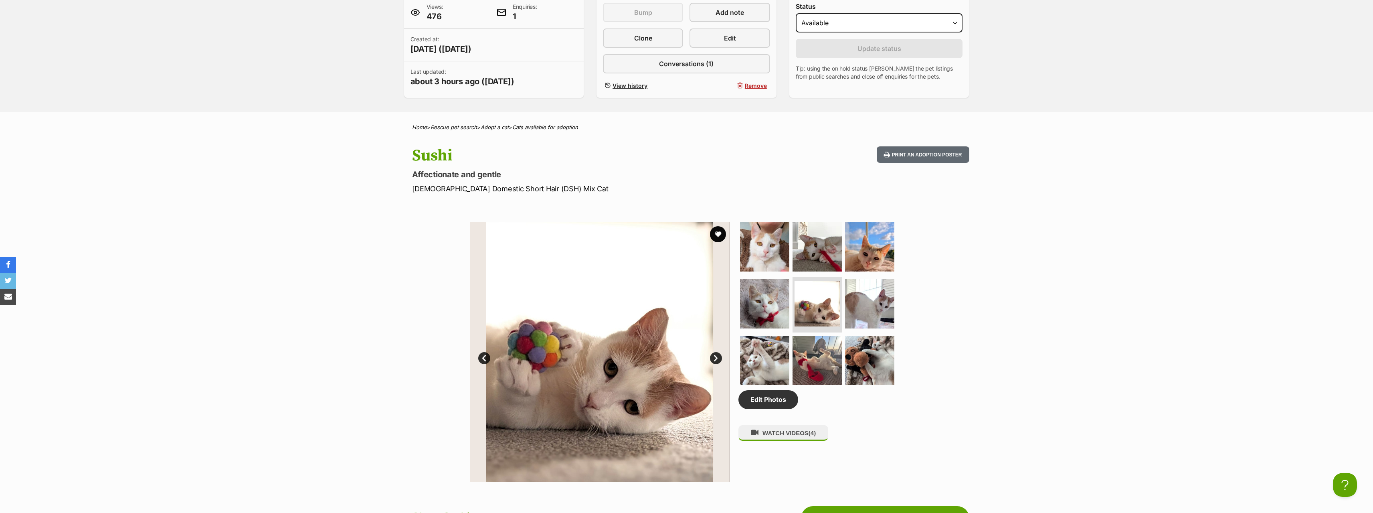
click at [714, 358] on link "Next" at bounding box center [716, 358] width 12 height 12
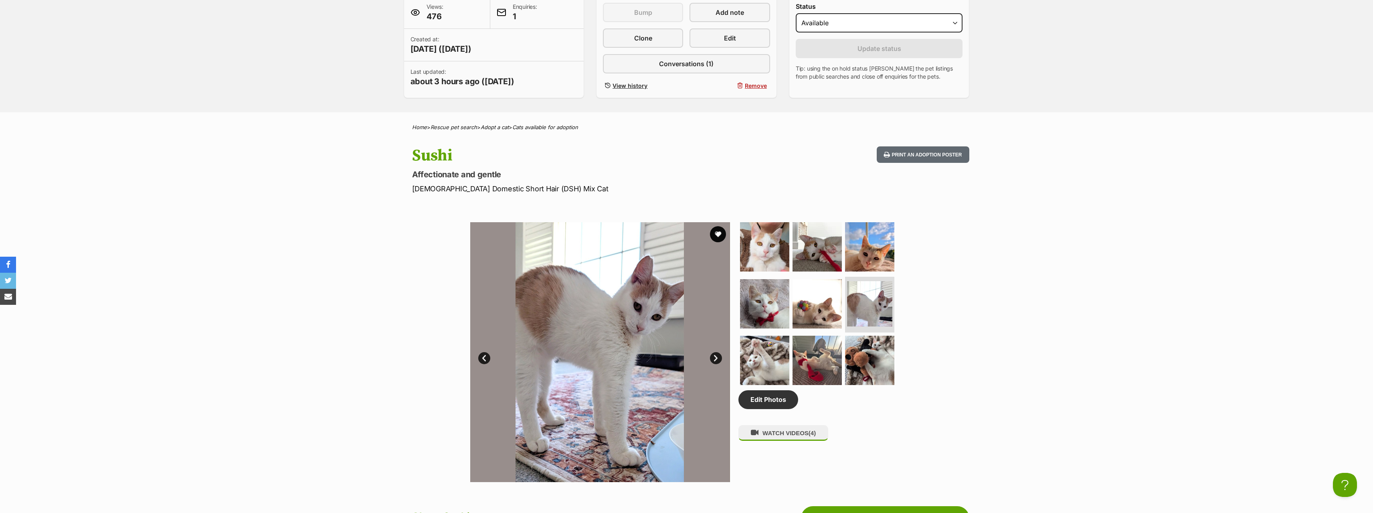
click at [714, 358] on link "Next" at bounding box center [716, 358] width 12 height 12
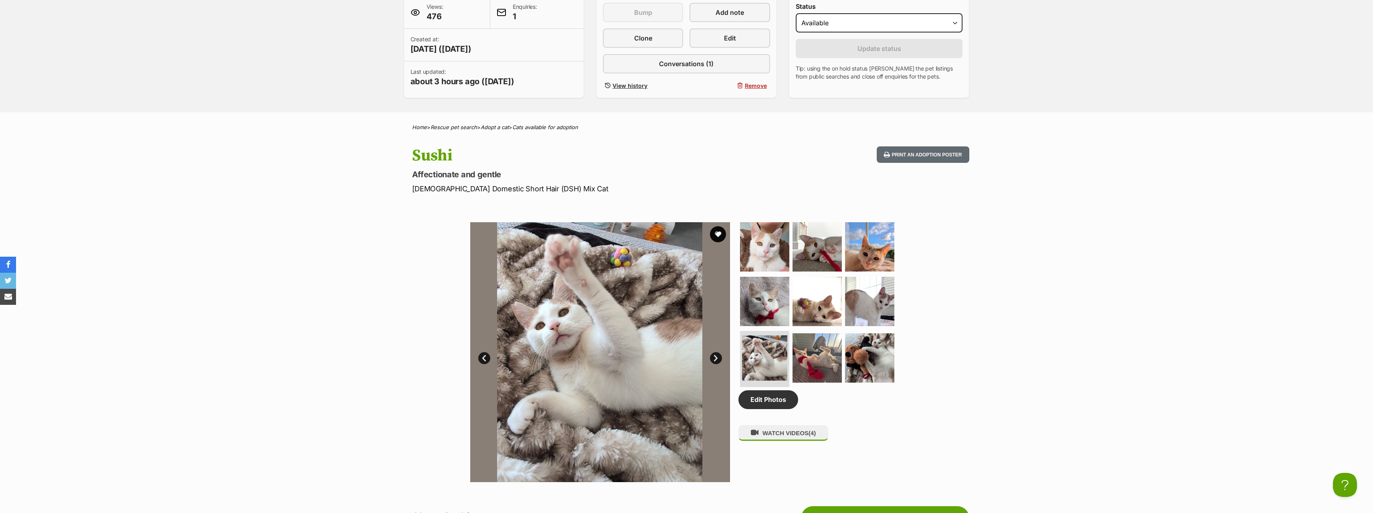
click at [714, 358] on link "Next" at bounding box center [716, 358] width 12 height 12
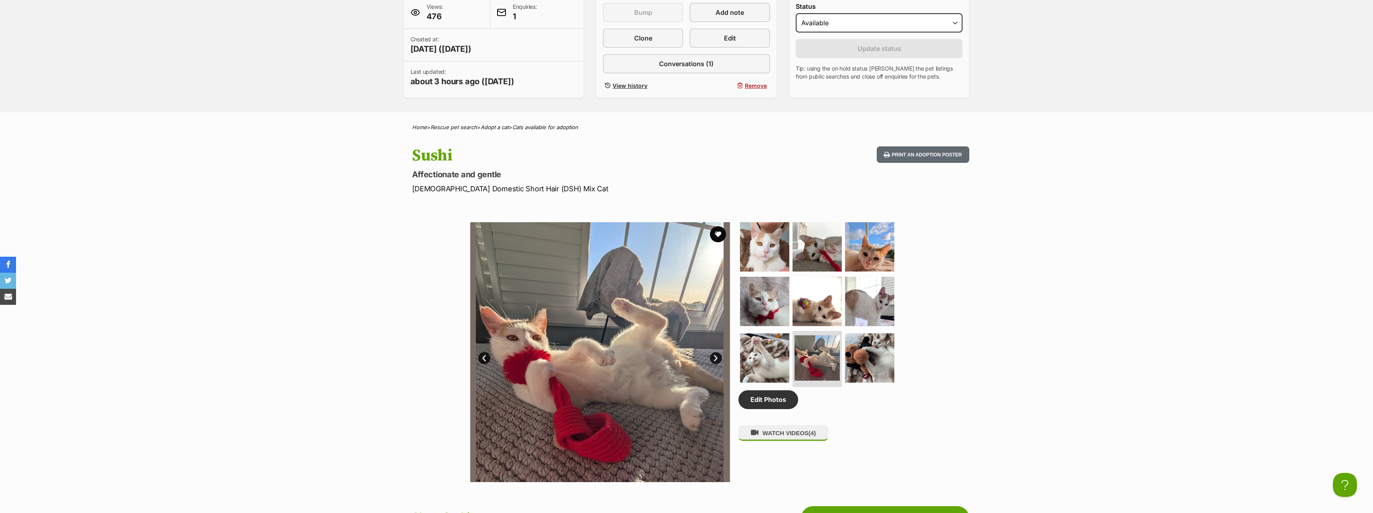
click at [714, 358] on link "Next" at bounding box center [716, 358] width 12 height 12
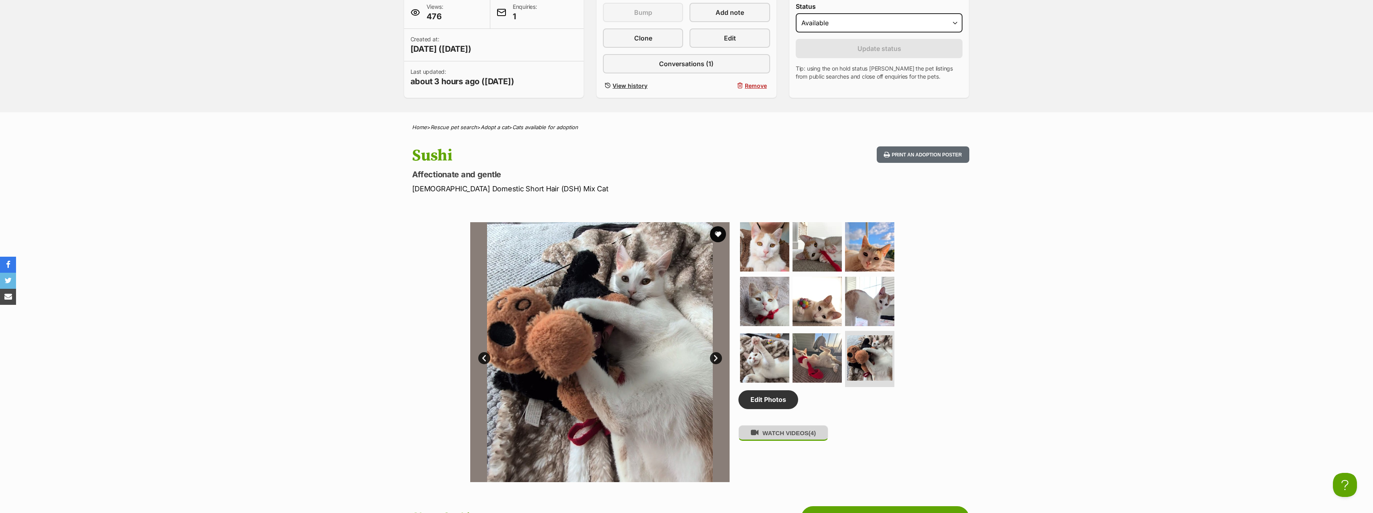
click at [784, 440] on button "WATCH VIDEOS (4)" at bounding box center [783, 433] width 90 height 16
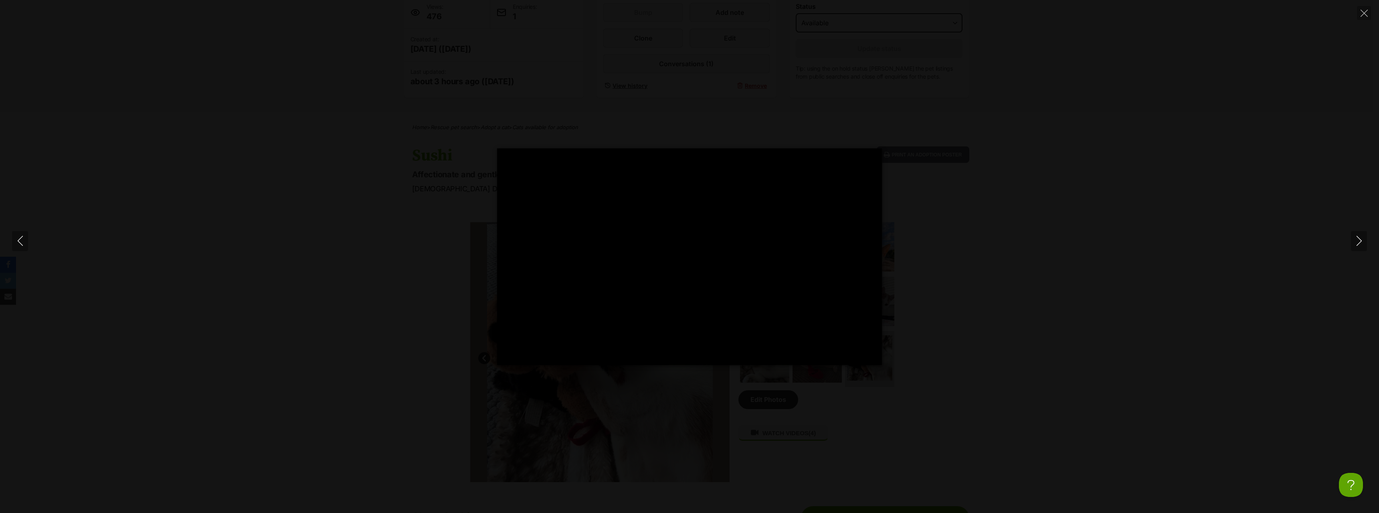
type input "100"
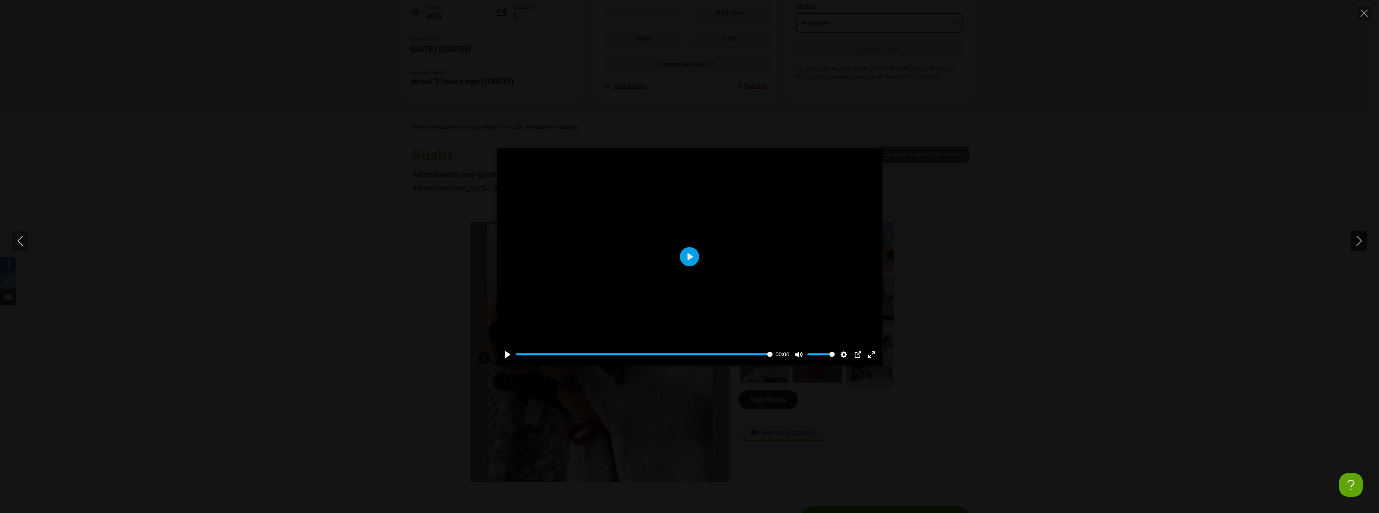
click at [1361, 240] on icon "Next" at bounding box center [1359, 241] width 10 height 10
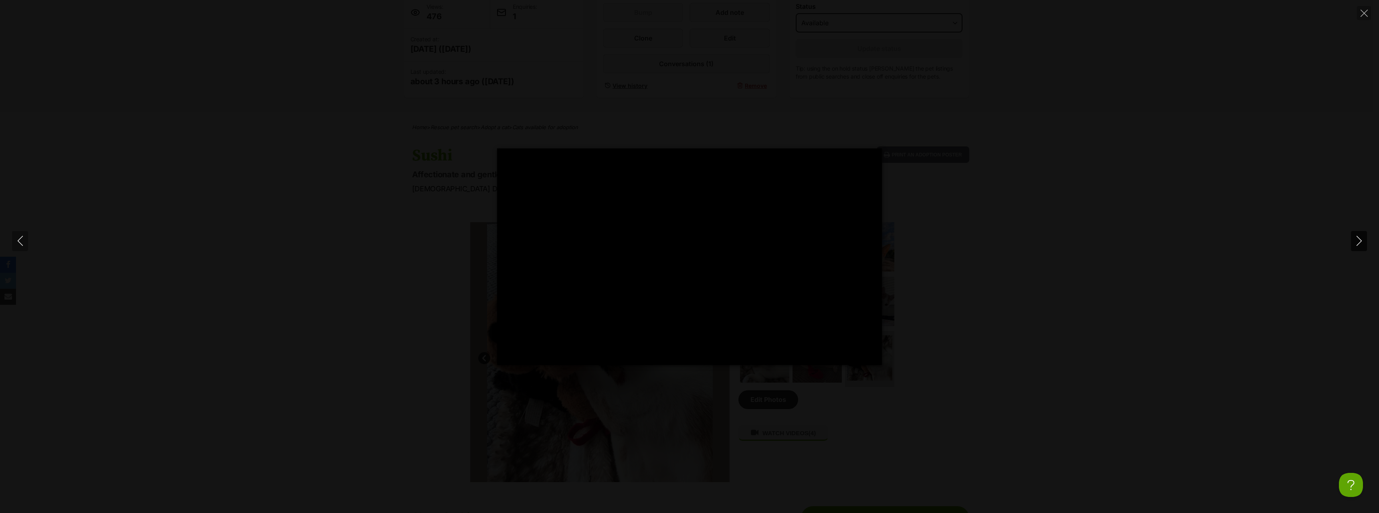
click at [1361, 240] on icon "Next" at bounding box center [1359, 241] width 10 height 10
type input "86.57"
click at [1361, 240] on icon "Next" at bounding box center [1359, 241] width 10 height 10
type input "69.11"
click at [1361, 240] on icon "Next" at bounding box center [1359, 241] width 10 height 10
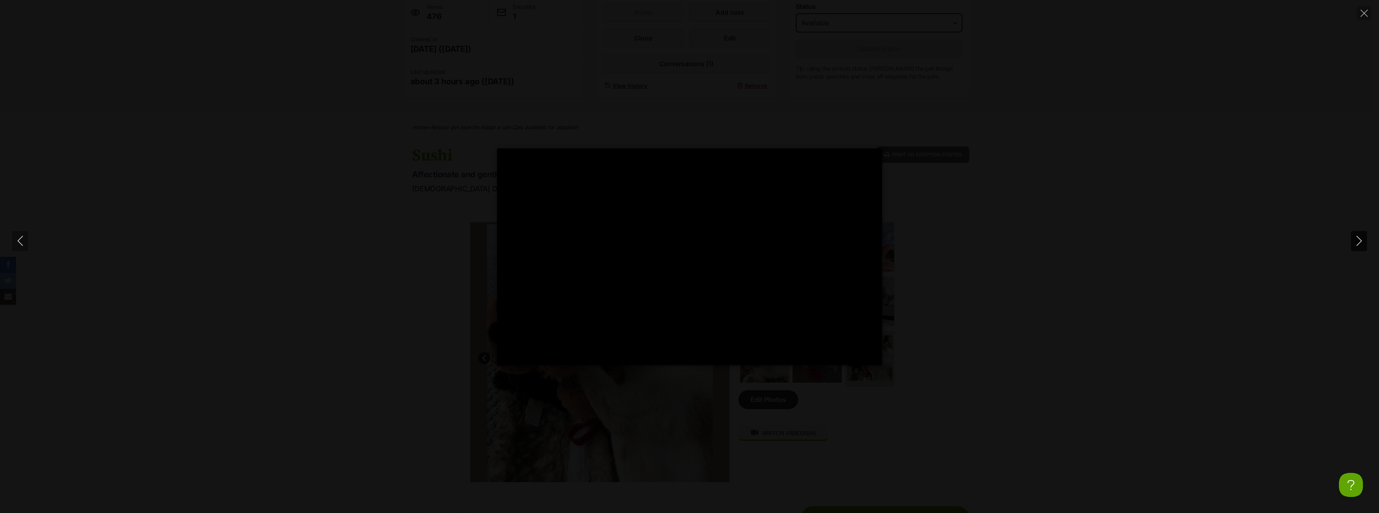
type input "91.93"
type input "100"
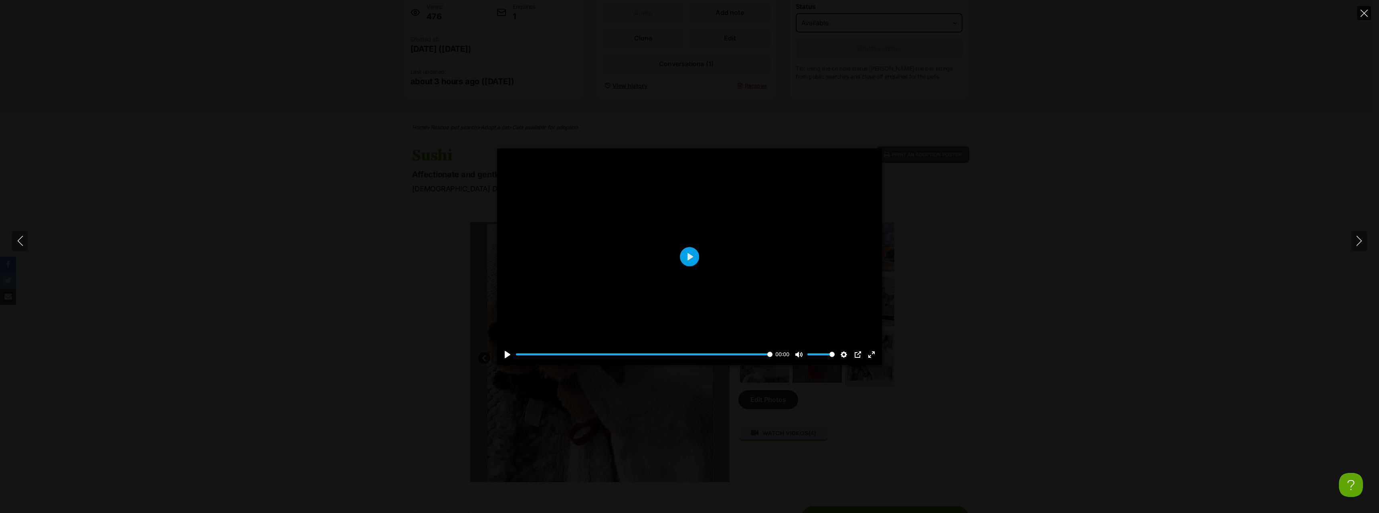
click at [1359, 12] on button "Close" at bounding box center [1364, 13] width 14 height 14
